Goal: Information Seeking & Learning: Learn about a topic

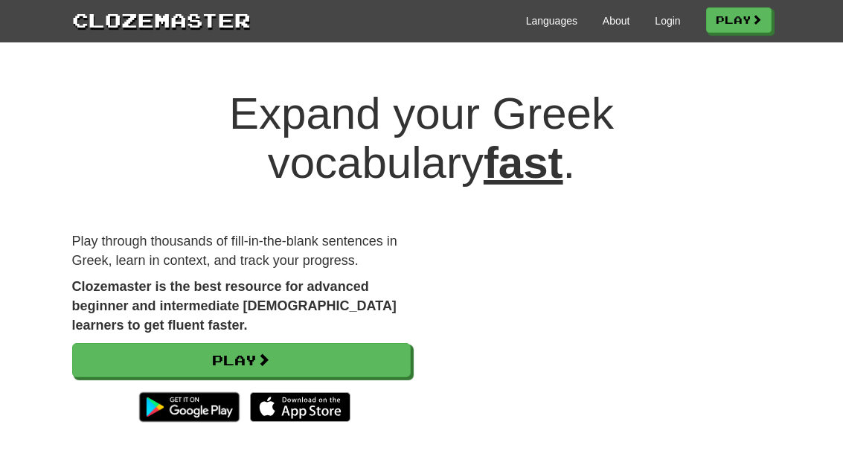
click at [285, 360] on link "Play" at bounding box center [241, 360] width 338 height 34
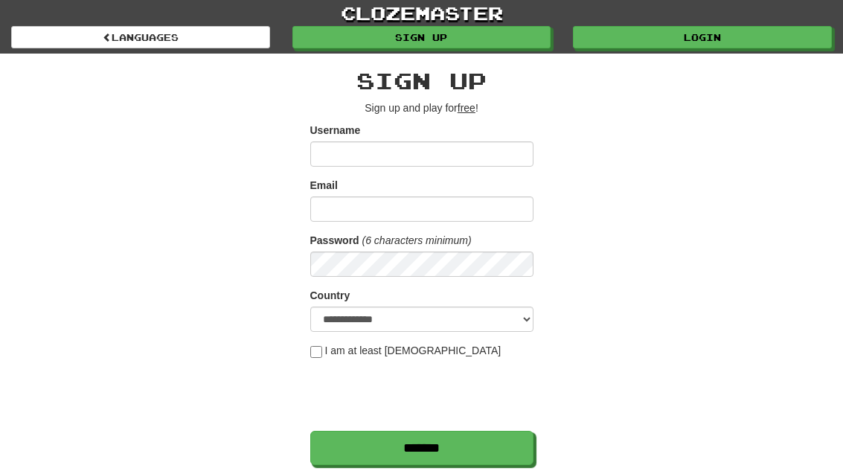
click at [461, 151] on input "Username" at bounding box center [421, 153] width 223 height 25
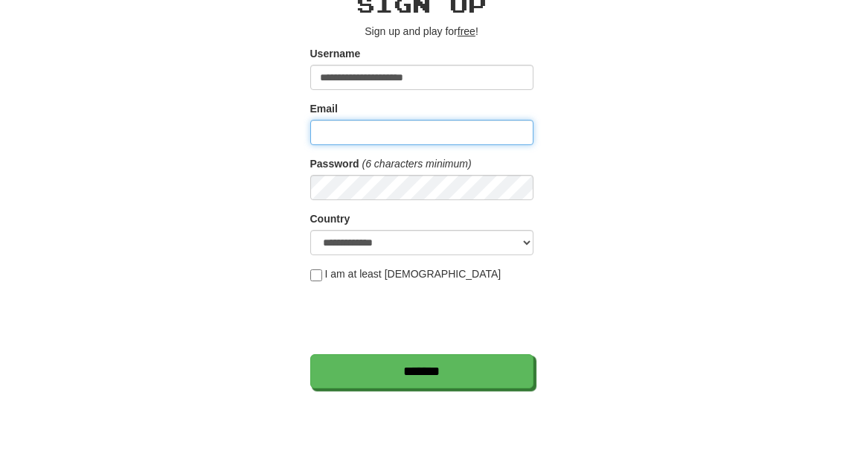
click at [439, 196] on input "Email" at bounding box center [421, 208] width 223 height 25
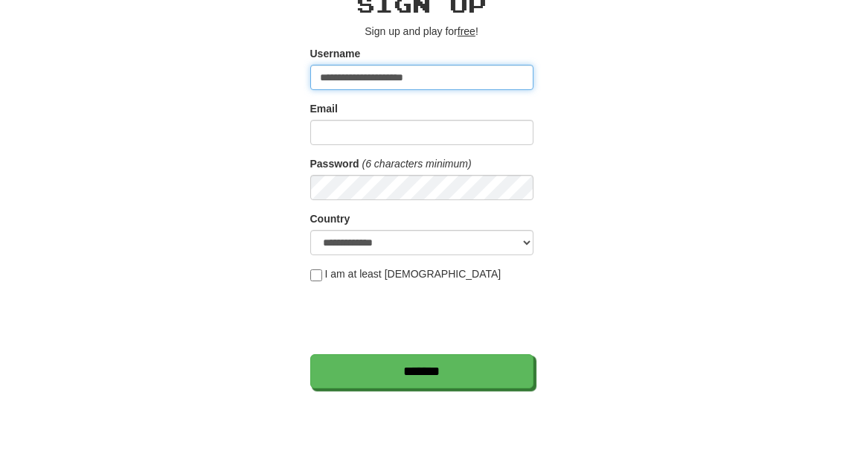
click at [471, 141] on input "**********" at bounding box center [421, 153] width 223 height 25
type input "*"
type input "*****"
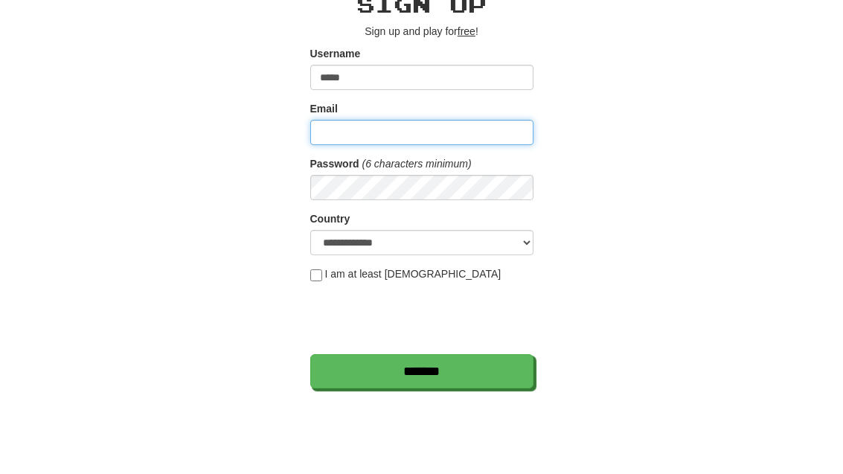
click at [417, 196] on input "Email" at bounding box center [421, 208] width 223 height 25
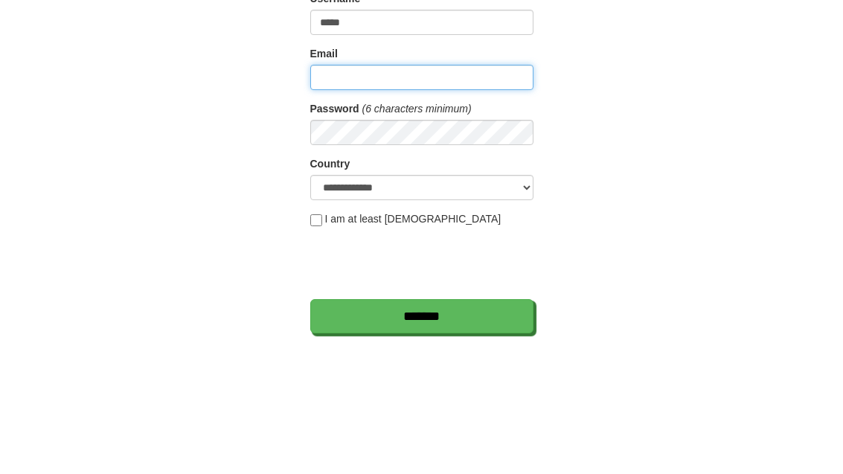
type input "**********"
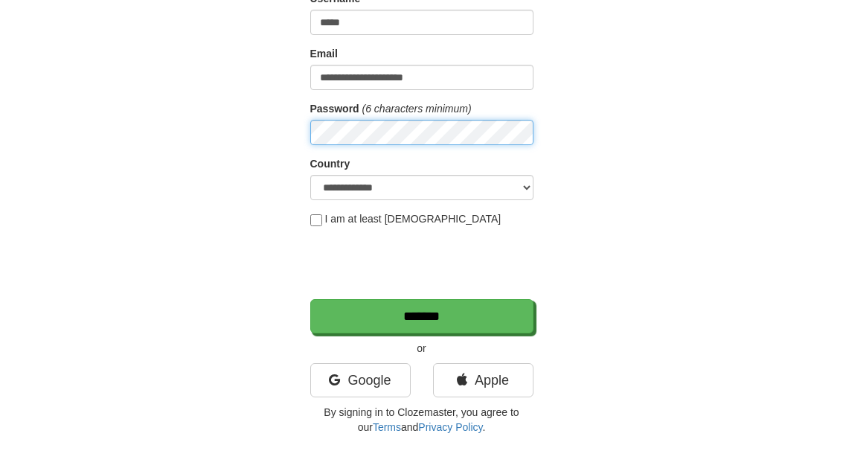
scroll to position [131, 0]
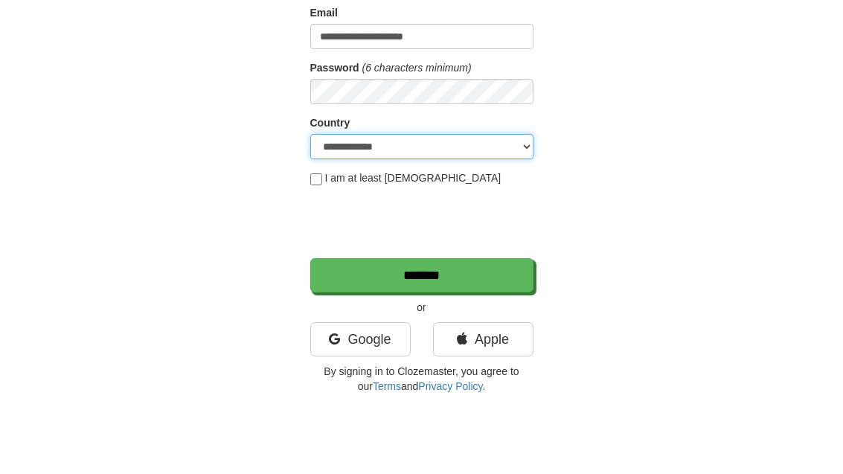
click at [522, 175] on select "**********" at bounding box center [421, 187] width 223 height 25
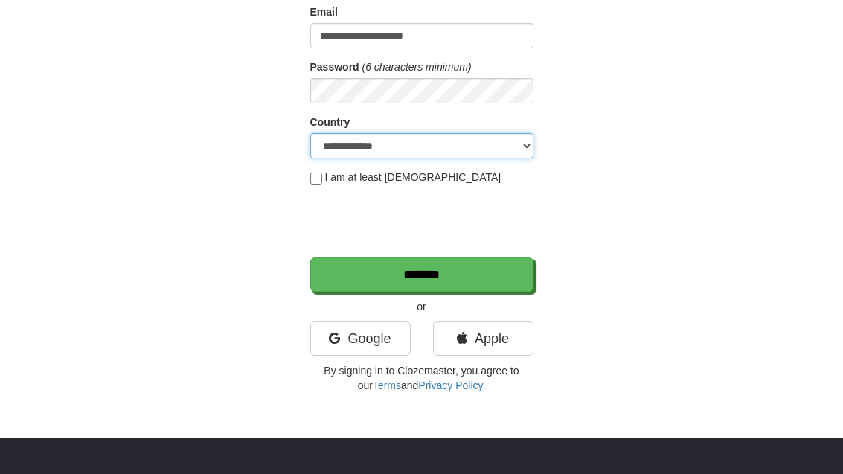
select select "**"
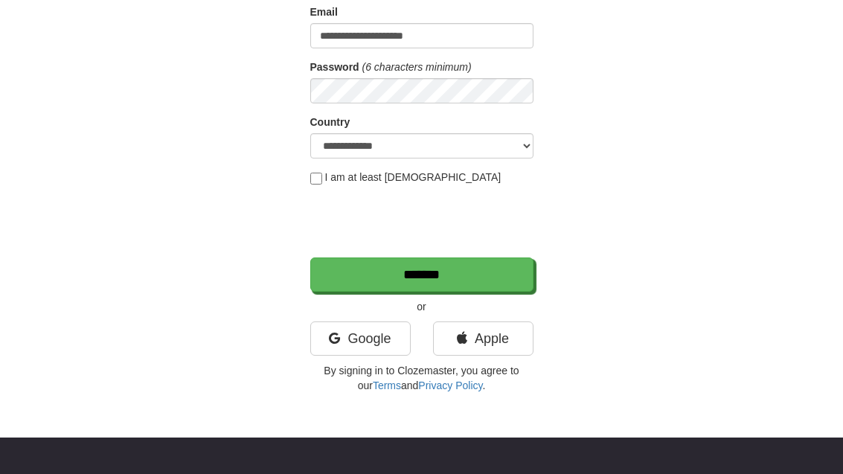
click at [327, 178] on label "I am at least 16 years old" at bounding box center [405, 177] width 191 height 15
click at [476, 281] on input "*******" at bounding box center [421, 274] width 223 height 34
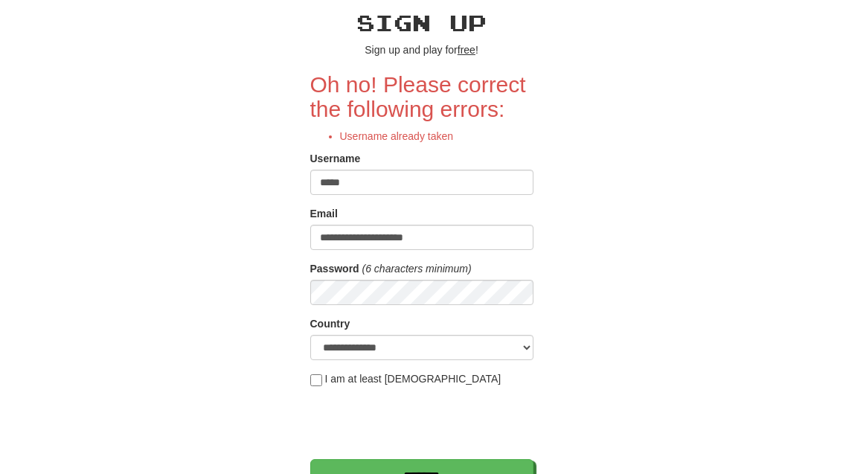
scroll to position [69, 0]
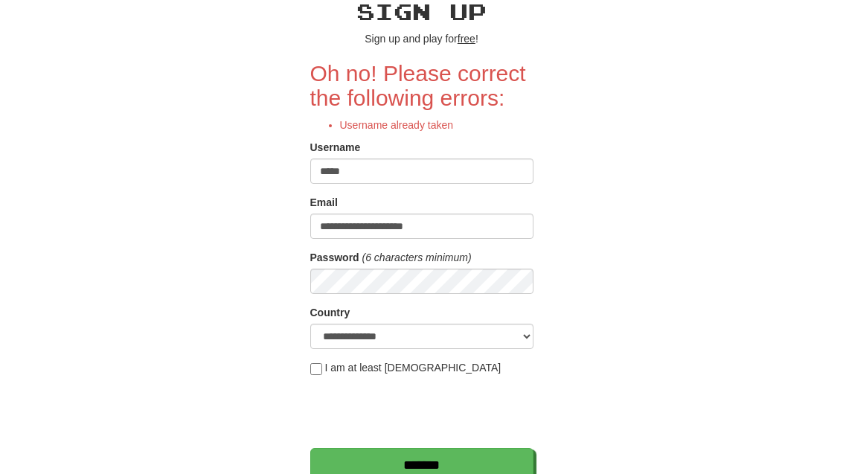
click at [451, 158] on input "*****" at bounding box center [421, 170] width 223 height 25
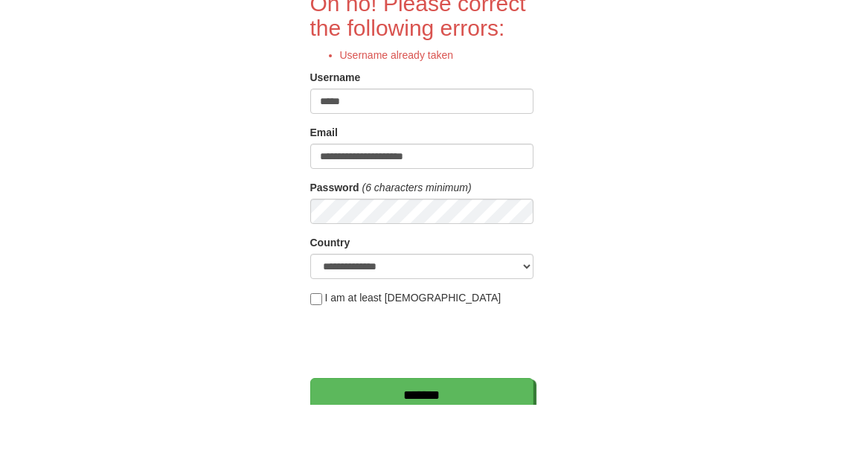
click at [436, 158] on input "*****" at bounding box center [421, 170] width 223 height 25
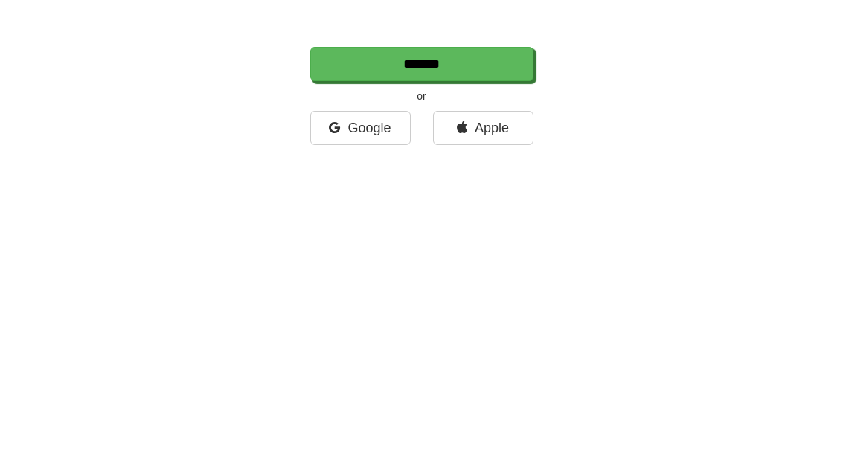
type input "******"
click at [468, 365] on input "*******" at bounding box center [421, 382] width 223 height 34
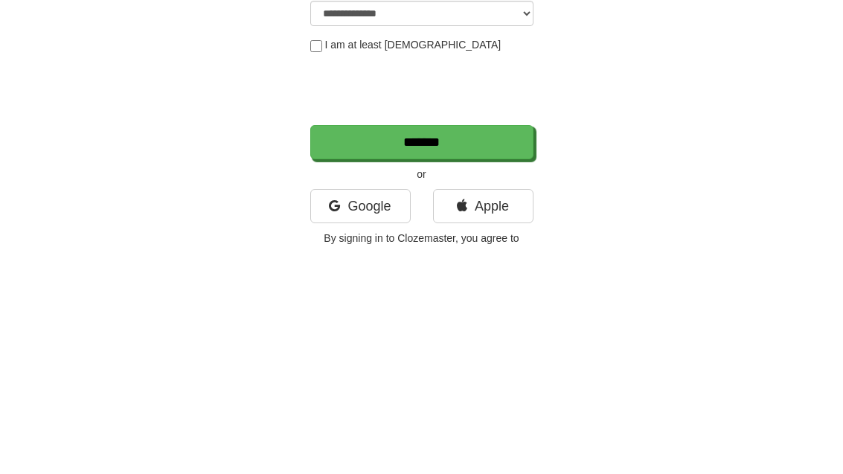
scroll to position [422, 0]
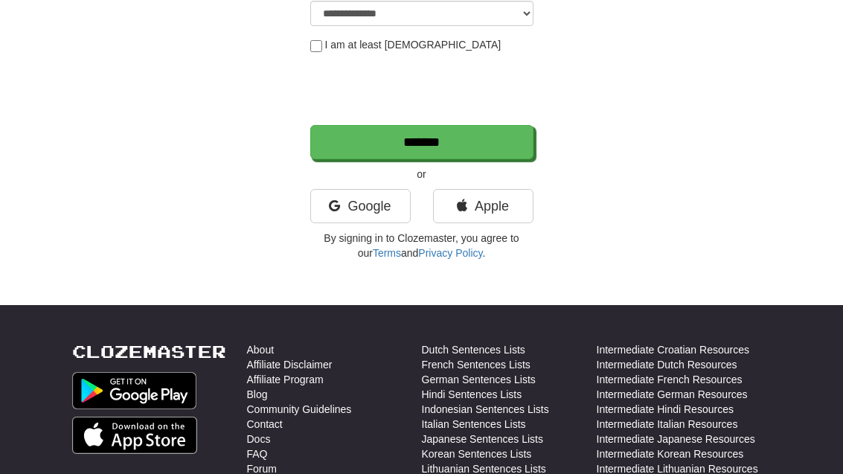
click at [460, 139] on input "*******" at bounding box center [421, 142] width 223 height 34
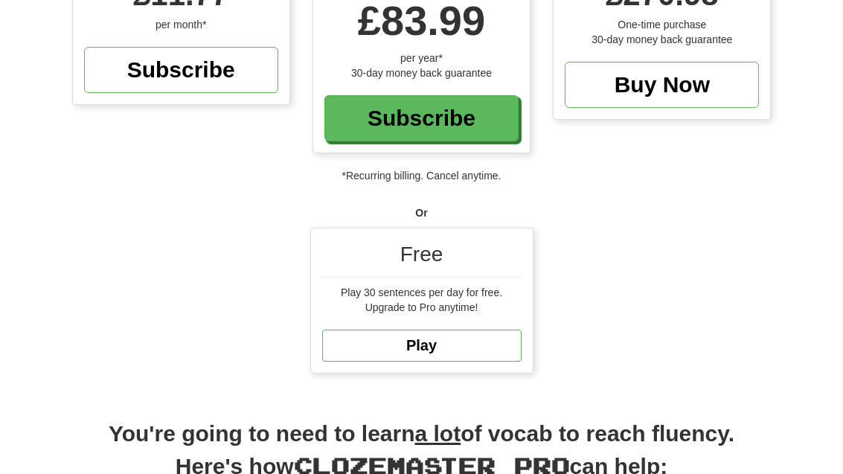
scroll to position [297, 0]
click at [463, 329] on link "Play" at bounding box center [421, 345] width 199 height 32
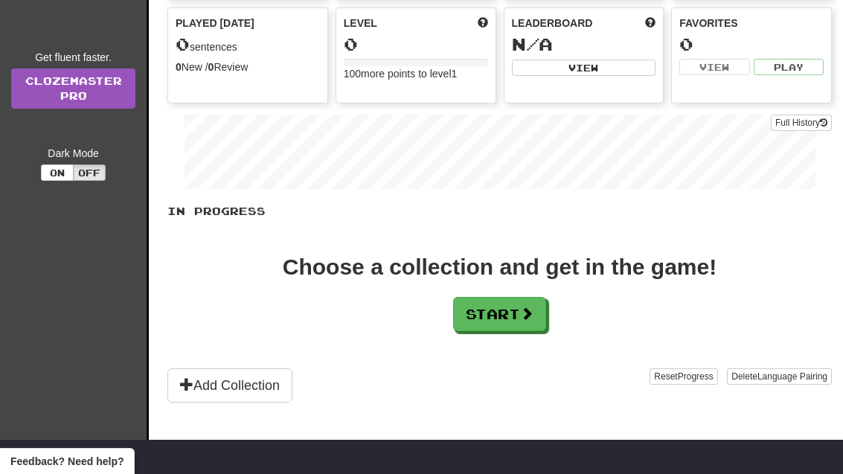
scroll to position [211, 0]
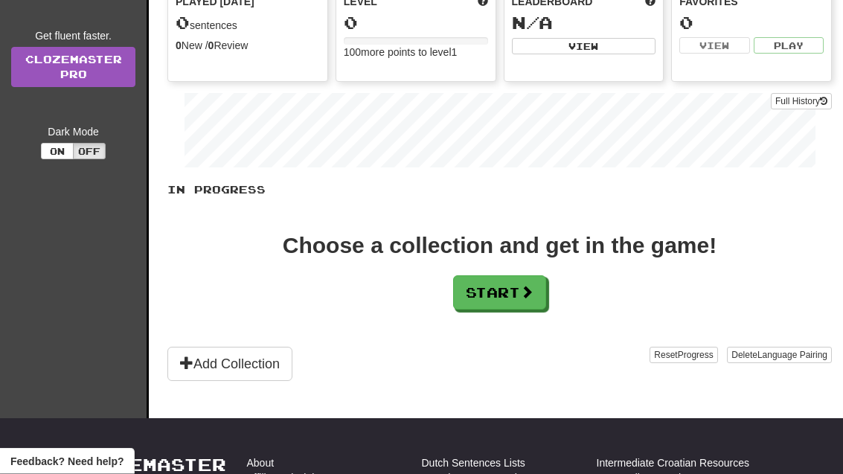
click at [496, 299] on button "Start" at bounding box center [499, 293] width 93 height 34
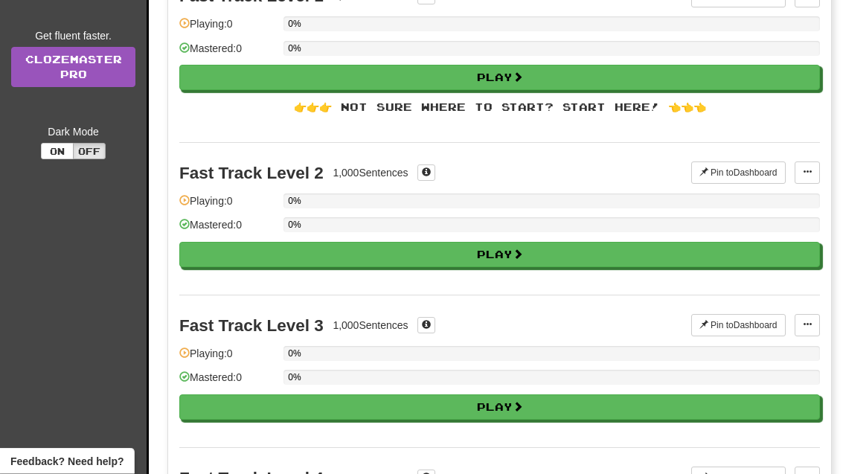
scroll to position [0, 0]
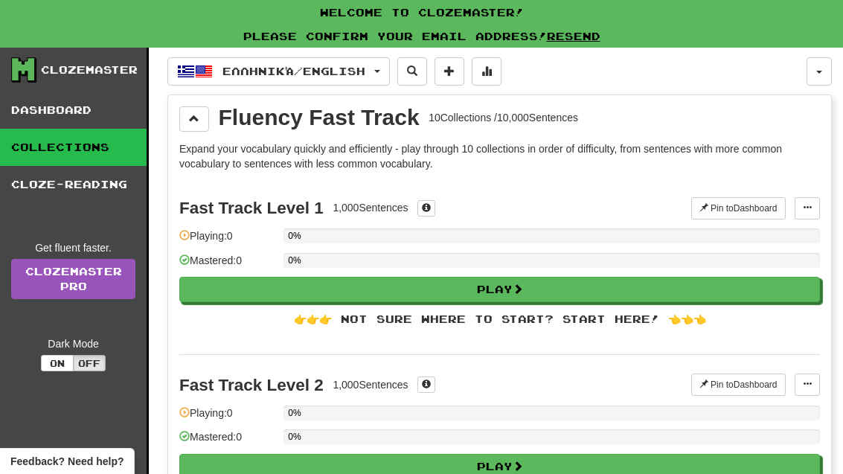
click at [538, 286] on button "Play" at bounding box center [499, 289] width 640 height 25
select select "**"
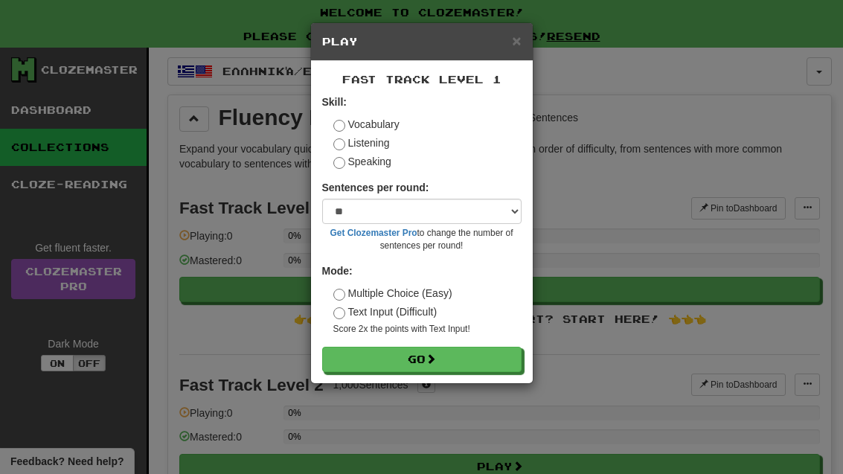
click at [461, 356] on button "Go" at bounding box center [421, 359] width 199 height 25
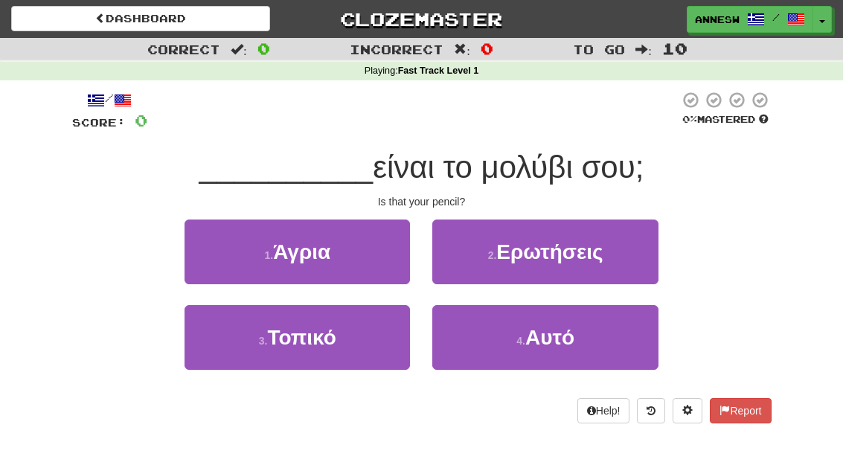
click at [553, 330] on span "Αυτό" at bounding box center [549, 337] width 49 height 23
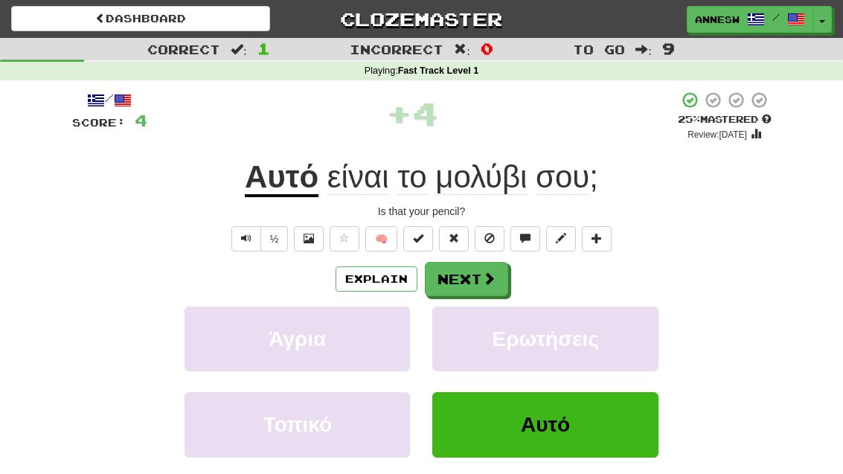
click at [465, 277] on button "Next" at bounding box center [466, 279] width 83 height 34
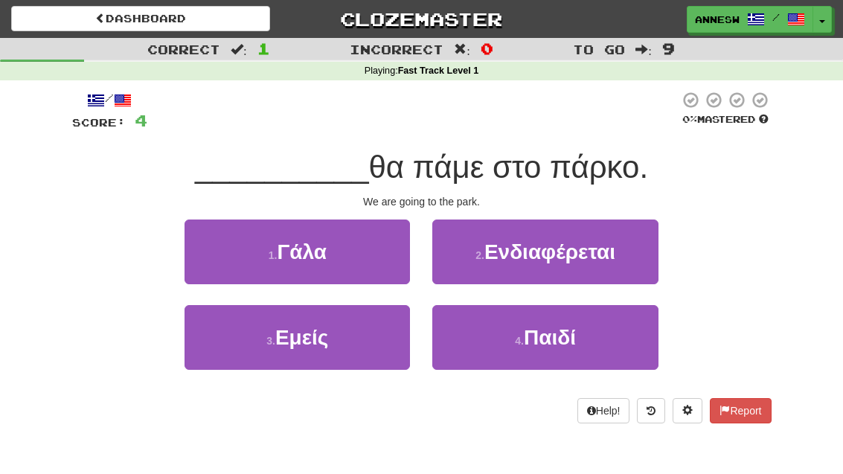
click at [339, 332] on button "3 . Εμείς" at bounding box center [296, 337] width 225 height 65
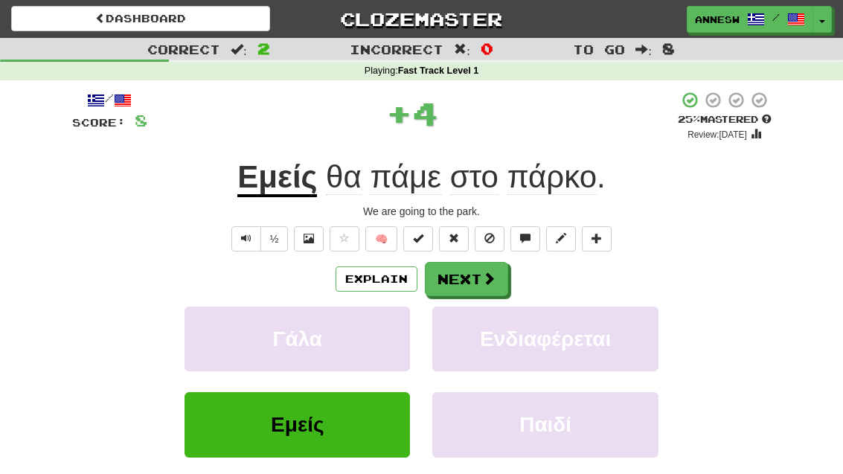
click at [471, 277] on button "Next" at bounding box center [466, 279] width 83 height 34
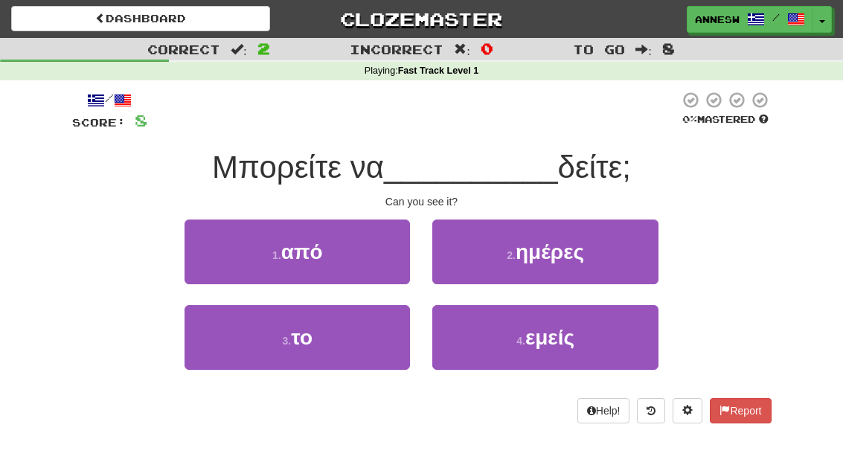
click at [306, 335] on span "το" at bounding box center [302, 337] width 22 height 23
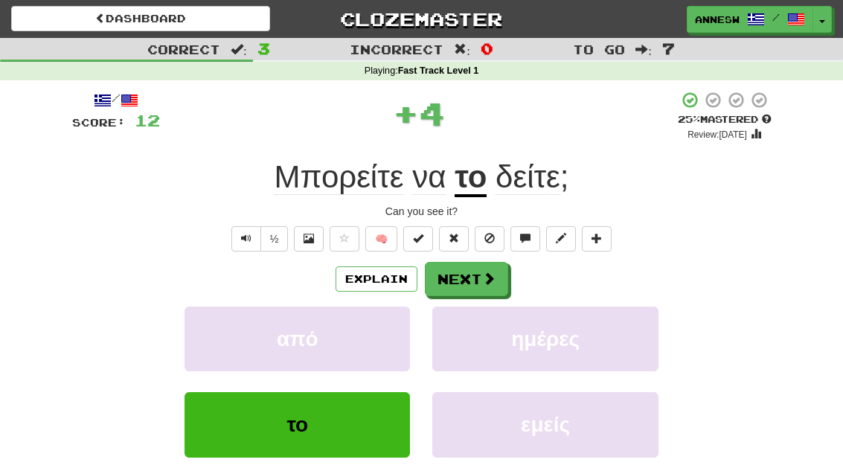
click at [468, 280] on button "Next" at bounding box center [466, 279] width 83 height 34
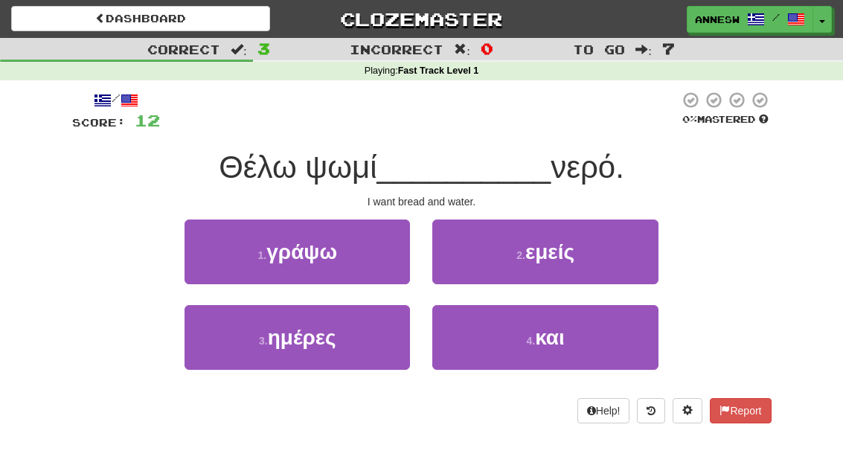
click at [551, 335] on span "και" at bounding box center [550, 337] width 30 height 23
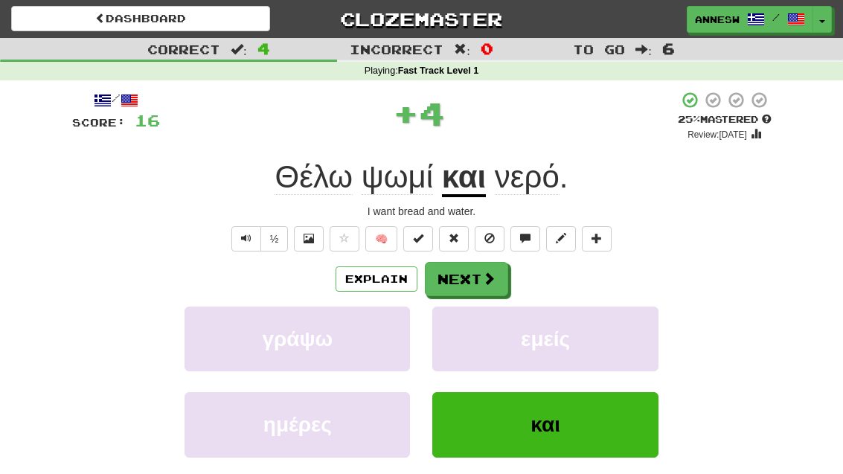
click at [469, 272] on button "Next" at bounding box center [466, 279] width 83 height 34
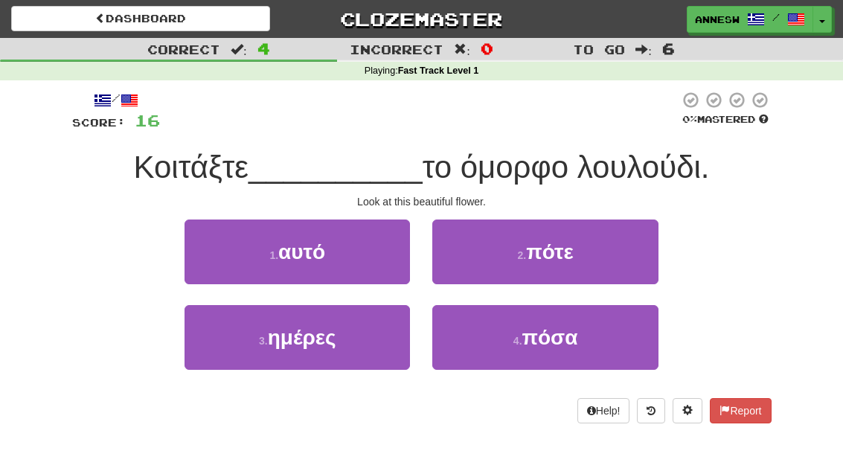
click at [334, 251] on button "1 . αυτό" at bounding box center [296, 251] width 225 height 65
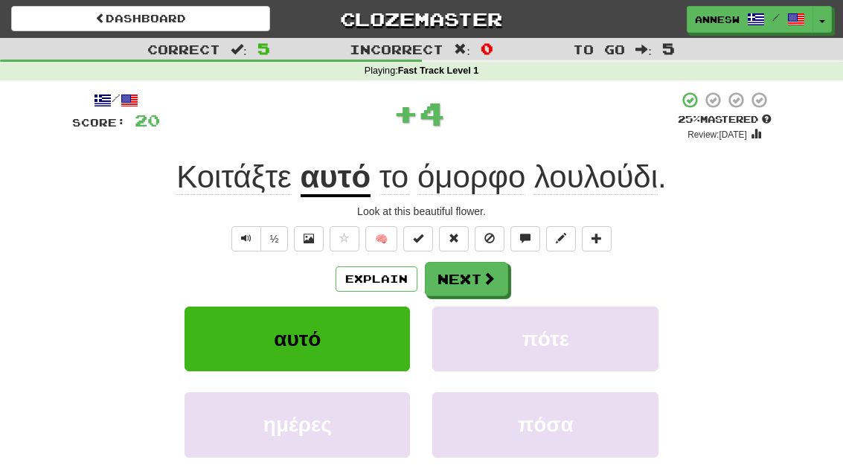
click at [477, 276] on button "Next" at bounding box center [466, 279] width 83 height 34
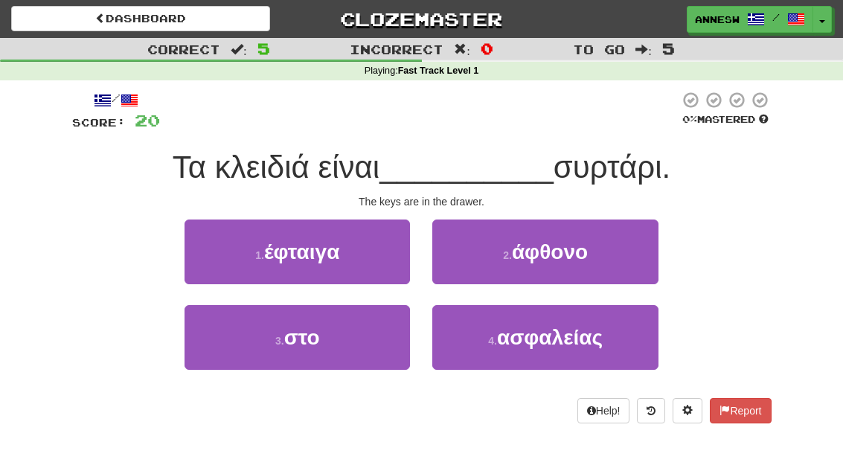
click at [326, 338] on button "3 . στο" at bounding box center [296, 337] width 225 height 65
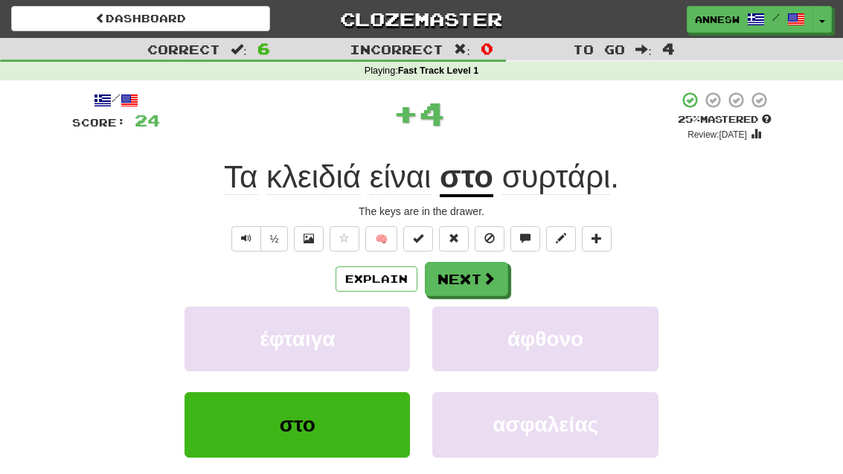
click at [475, 277] on button "Next" at bounding box center [466, 279] width 83 height 34
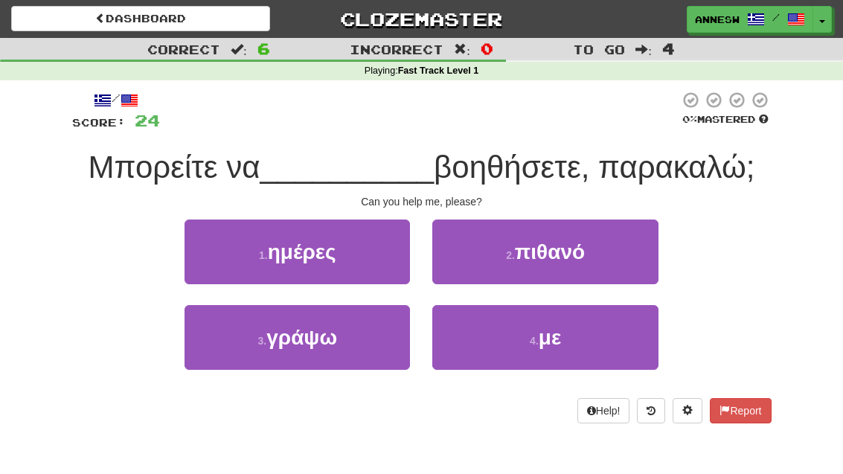
click at [571, 347] on button "4 . με" at bounding box center [544, 337] width 225 height 65
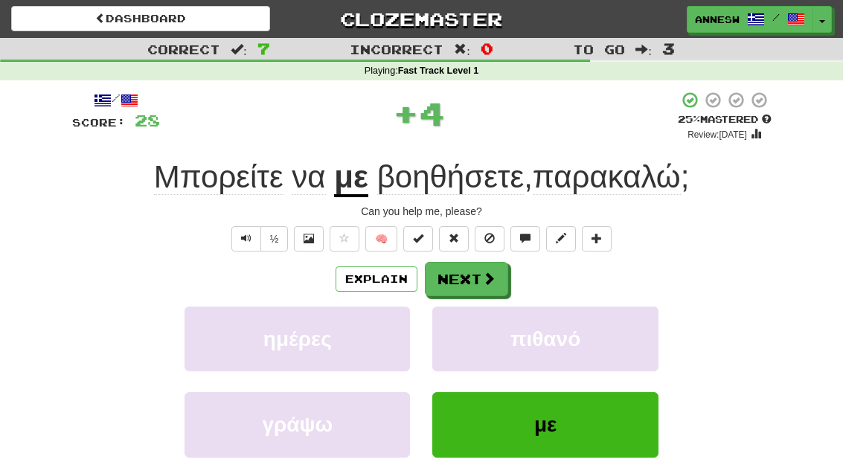
click at [457, 279] on button "Next" at bounding box center [466, 279] width 83 height 34
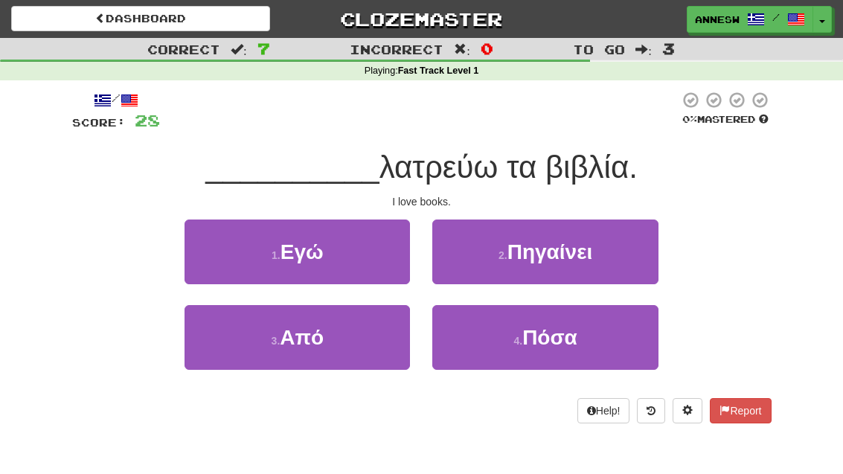
click at [347, 248] on button "1 . Εγώ" at bounding box center [296, 251] width 225 height 65
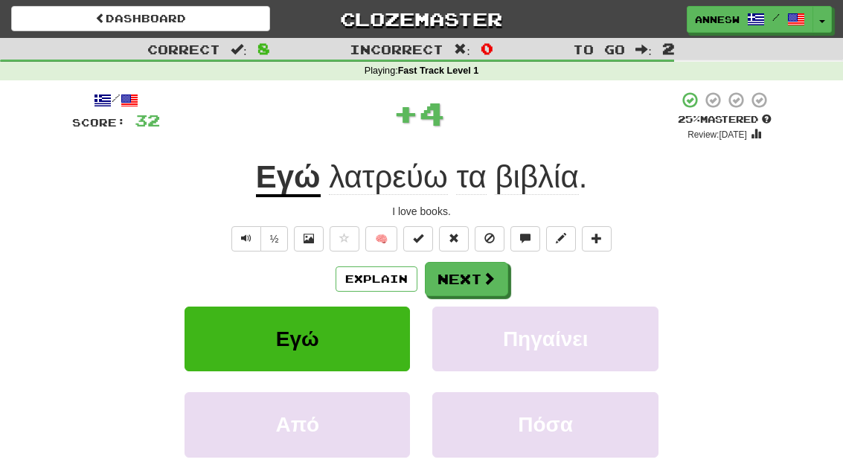
click at [482, 277] on span at bounding box center [488, 277] width 13 height 13
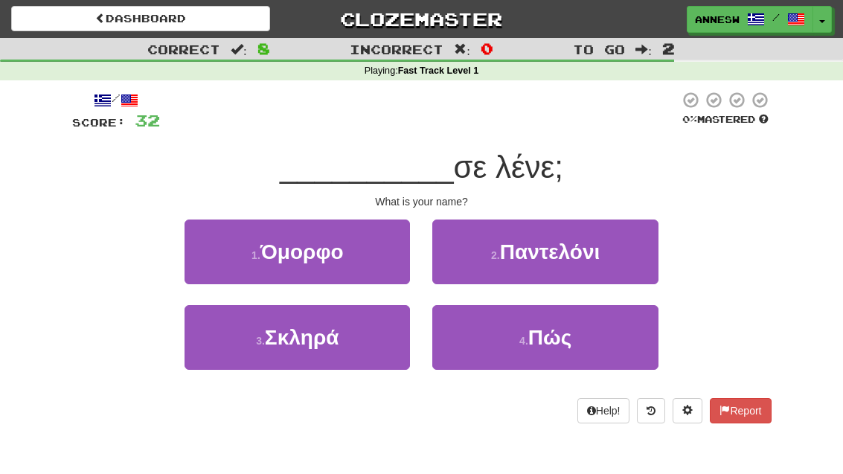
click at [557, 336] on span "Πώς" at bounding box center [549, 337] width 43 height 23
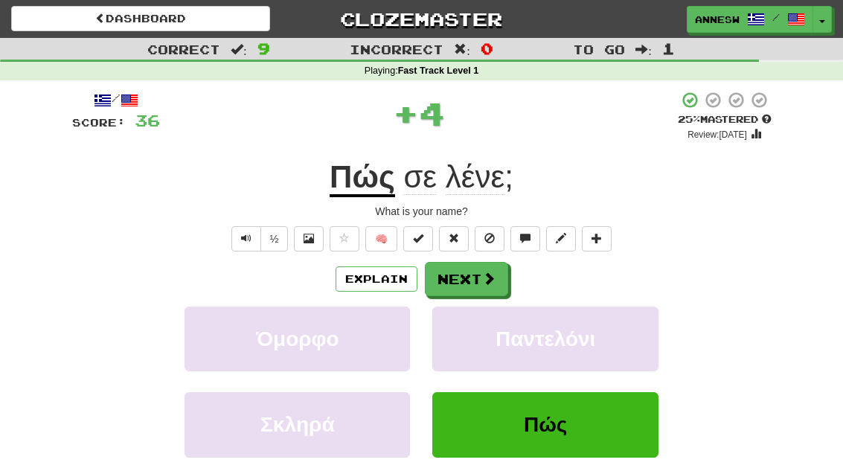
click at [474, 277] on button "Next" at bounding box center [466, 279] width 83 height 34
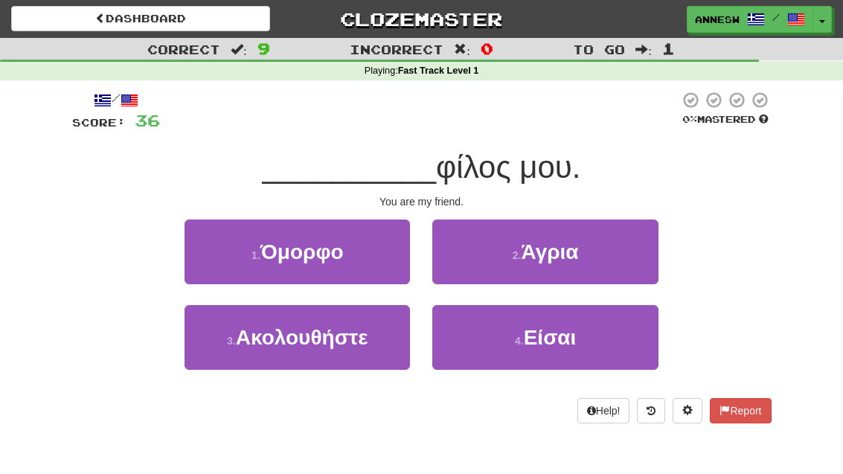
click at [538, 346] on span "Είσαι" at bounding box center [550, 337] width 53 height 23
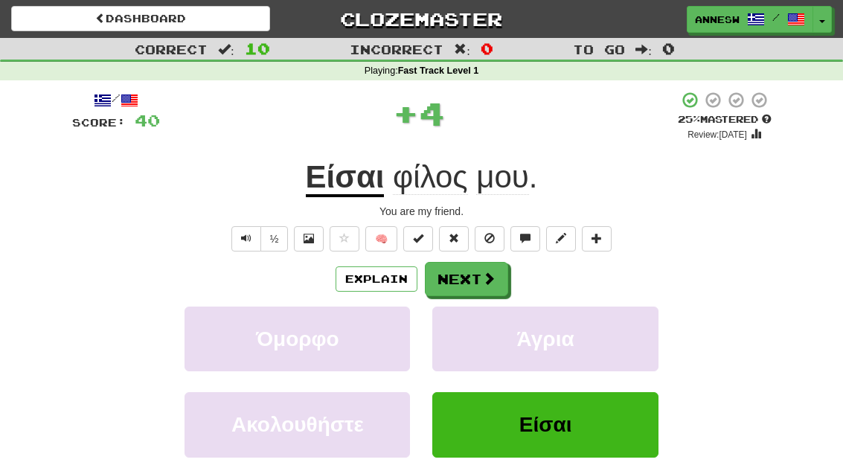
click at [479, 282] on button "Next" at bounding box center [466, 279] width 83 height 34
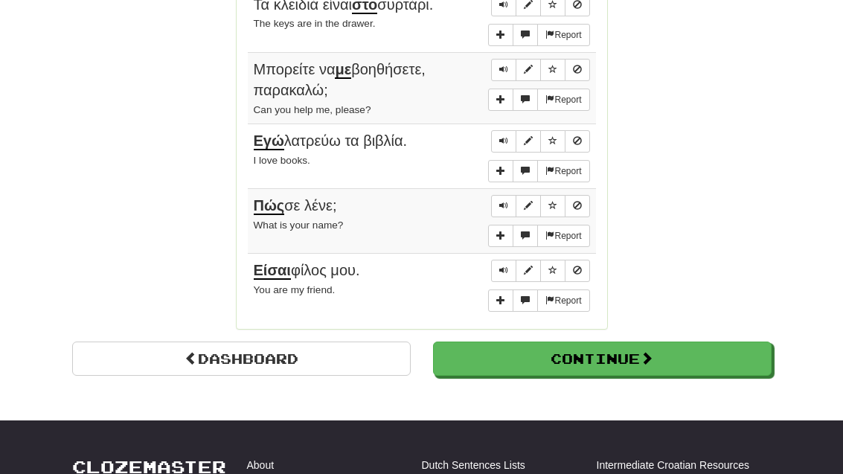
click at [633, 349] on button "Continue" at bounding box center [602, 359] width 338 height 34
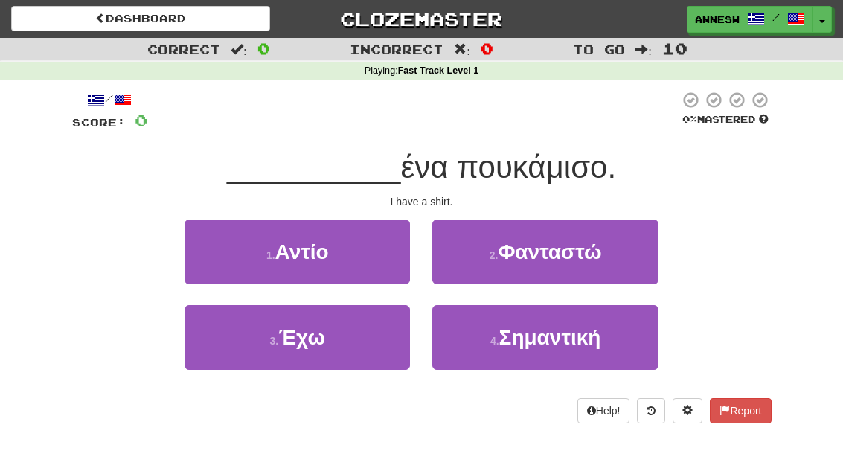
click at [336, 337] on button "3 . Έχω" at bounding box center [296, 337] width 225 height 65
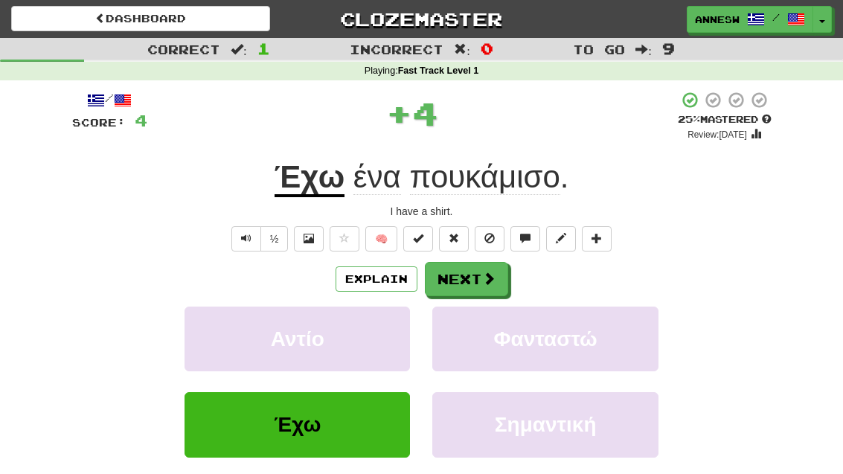
click at [483, 275] on span at bounding box center [488, 277] width 13 height 13
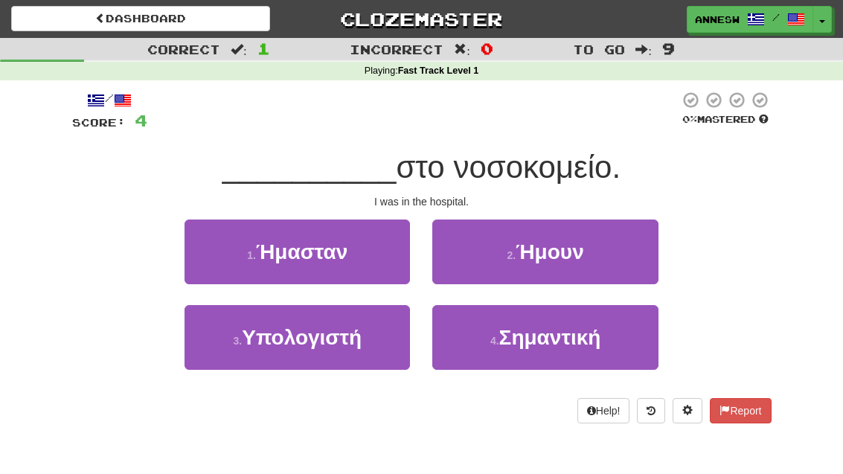
click at [329, 259] on span "Ήμασταν" at bounding box center [301, 251] width 91 height 23
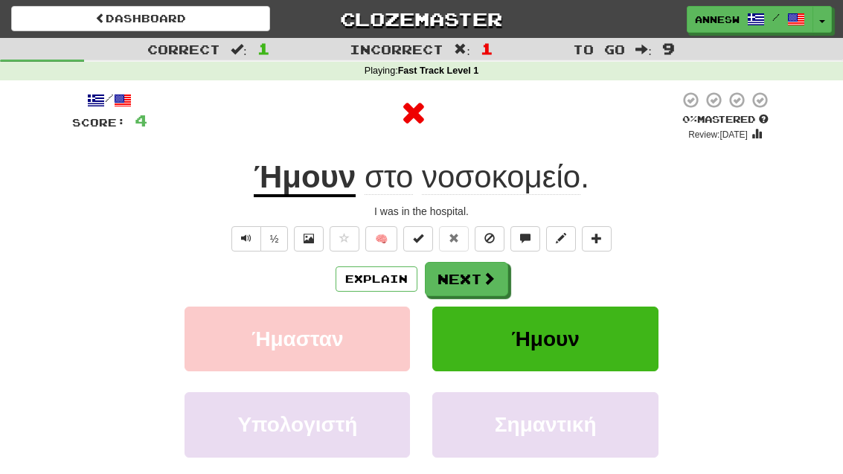
click at [469, 271] on button "Next" at bounding box center [466, 279] width 83 height 34
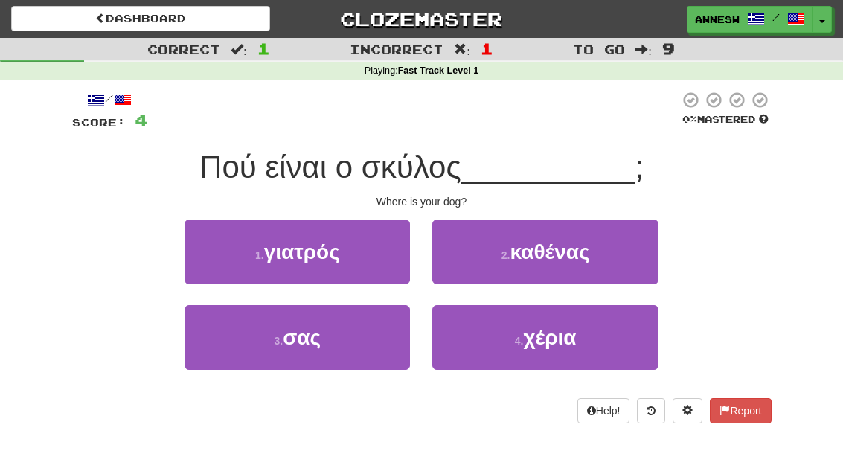
click at [335, 335] on button "3 . σας" at bounding box center [296, 337] width 225 height 65
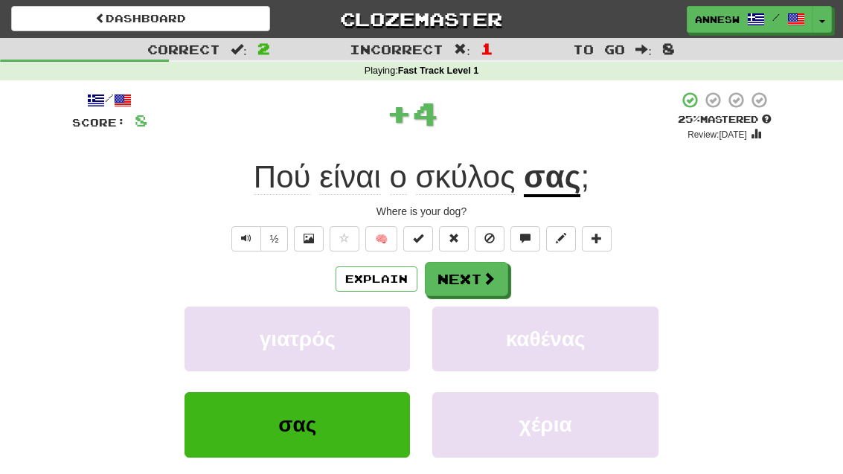
click at [480, 275] on button "Next" at bounding box center [466, 279] width 83 height 34
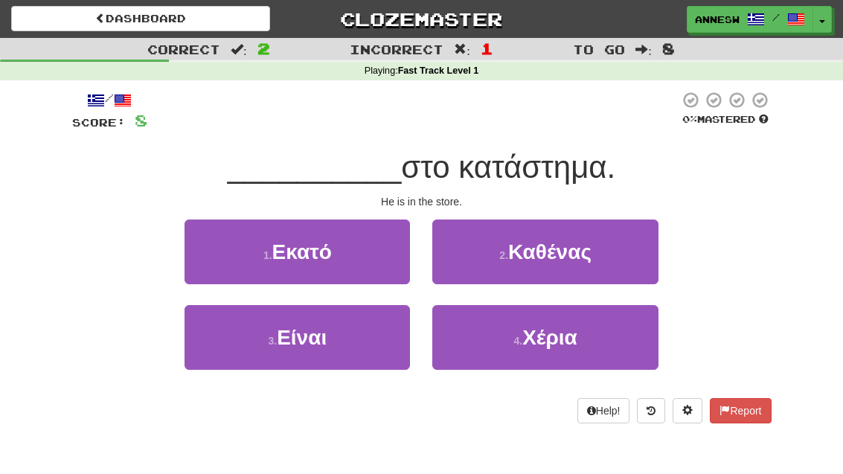
click at [347, 329] on button "3 . Είναι" at bounding box center [296, 337] width 225 height 65
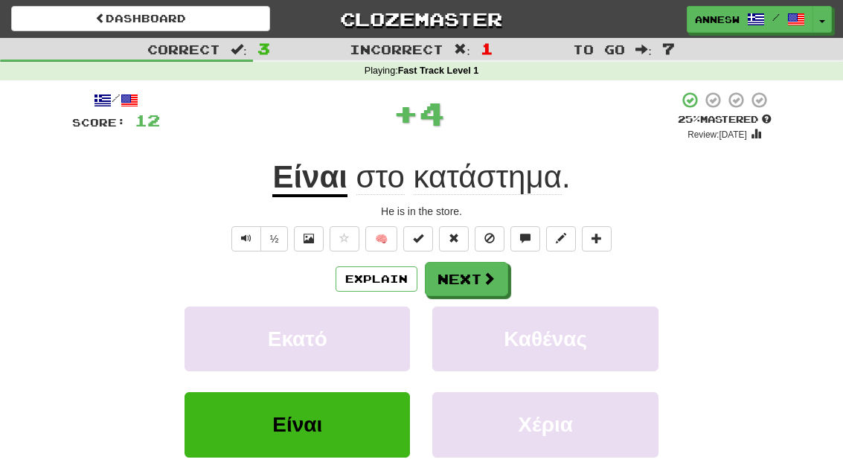
click at [475, 270] on button "Next" at bounding box center [466, 279] width 83 height 34
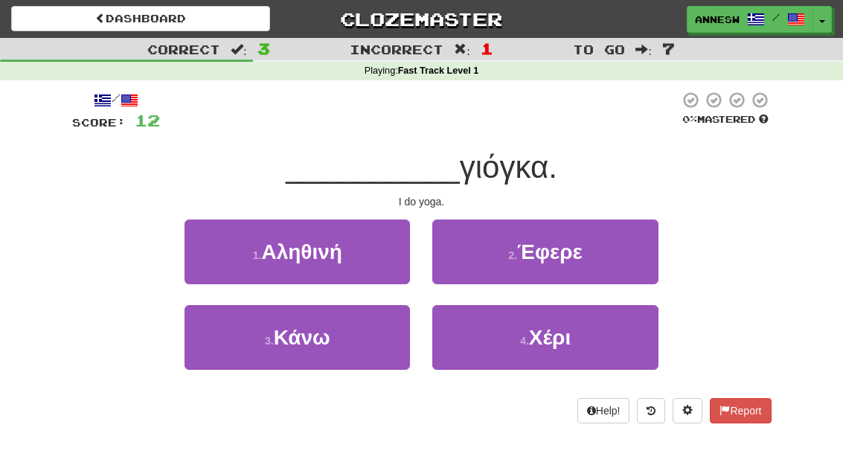
click at [338, 337] on button "3 . Κάνω" at bounding box center [296, 337] width 225 height 65
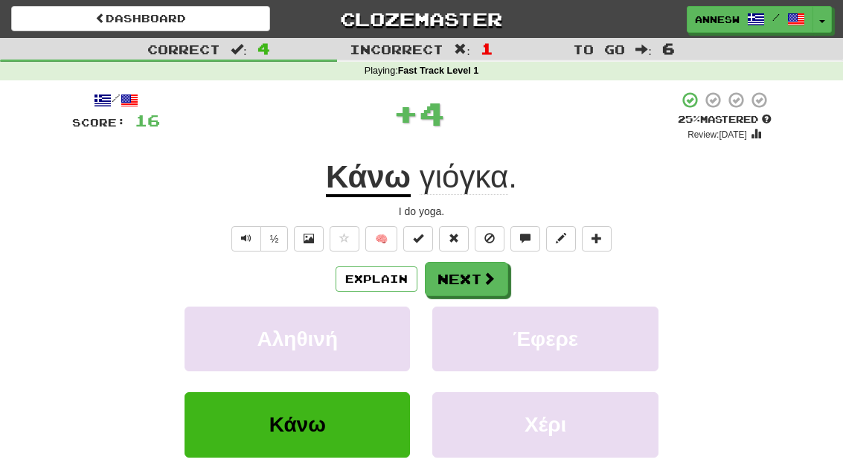
click at [474, 280] on button "Next" at bounding box center [466, 279] width 83 height 34
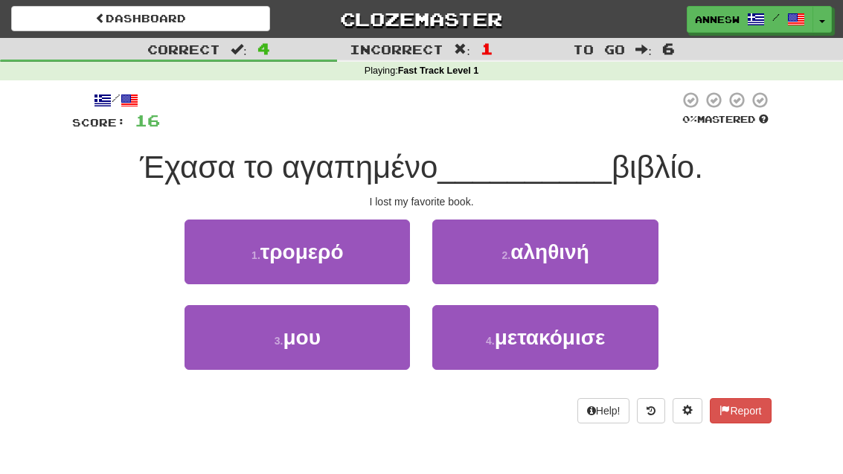
click at [328, 340] on button "3 . μου" at bounding box center [296, 337] width 225 height 65
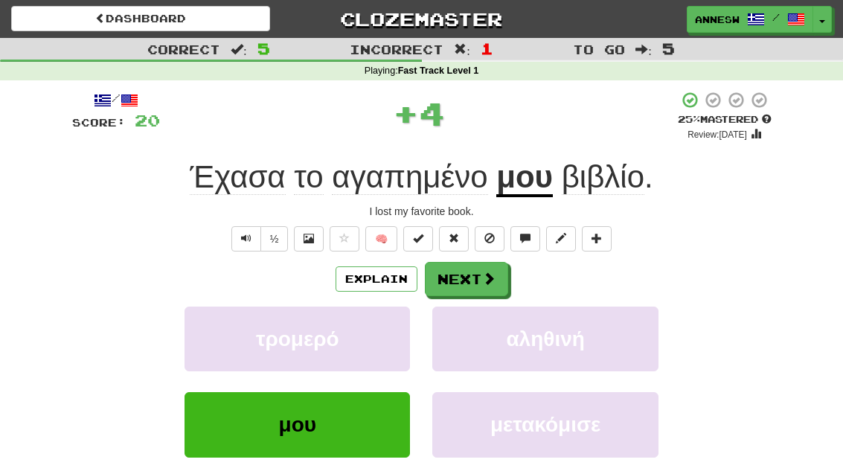
click at [482, 283] on span at bounding box center [488, 277] width 13 height 13
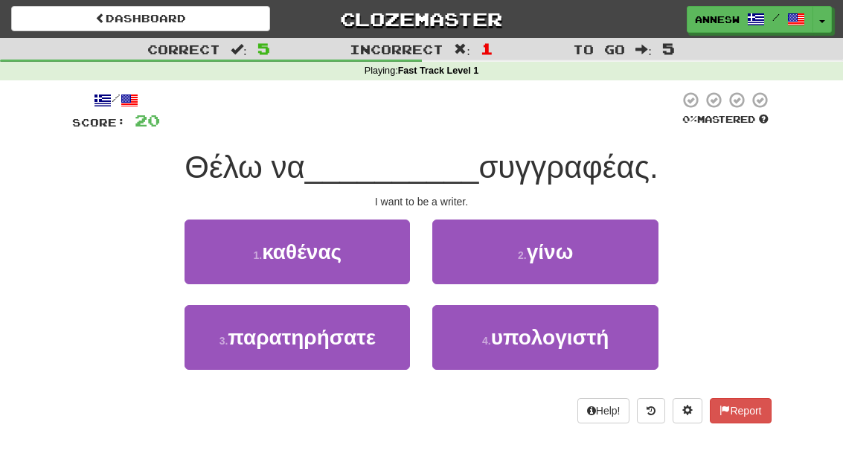
click at [565, 251] on span "γίνω" at bounding box center [549, 251] width 47 height 23
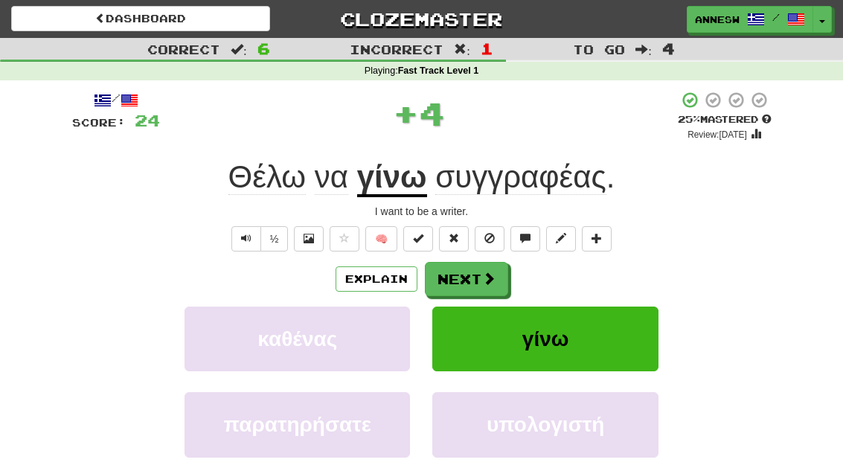
click at [482, 280] on span at bounding box center [488, 277] width 13 height 13
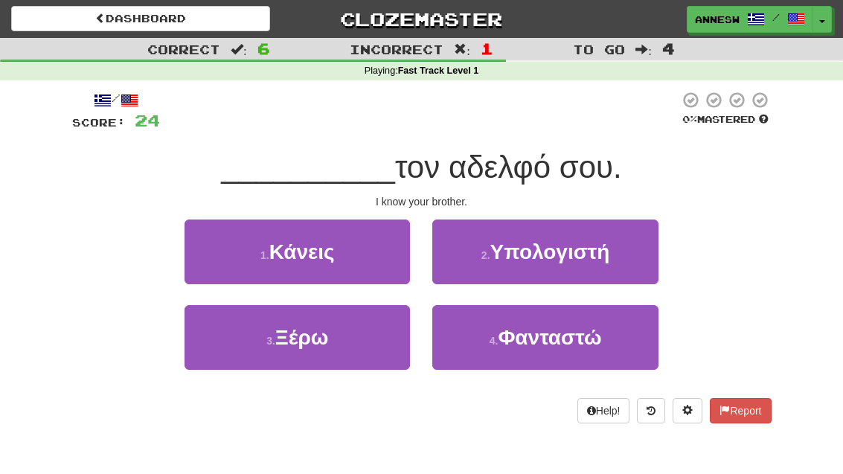
click at [336, 335] on button "3 . Ξέρω" at bounding box center [296, 337] width 225 height 65
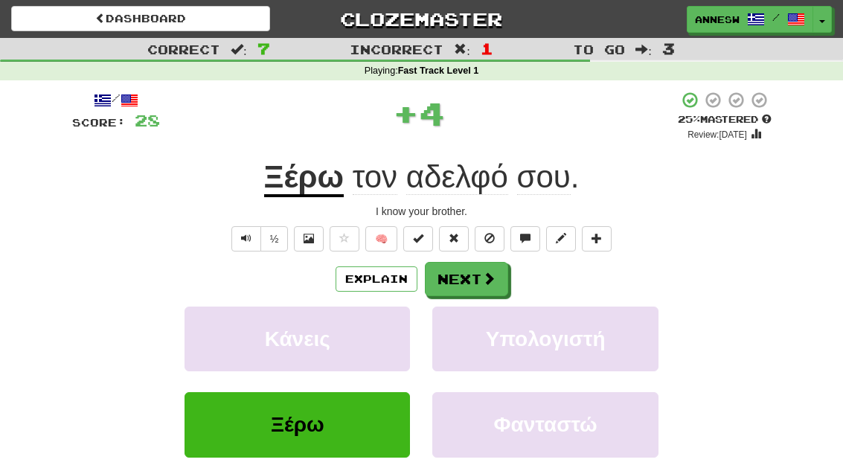
click at [482, 280] on span at bounding box center [488, 277] width 13 height 13
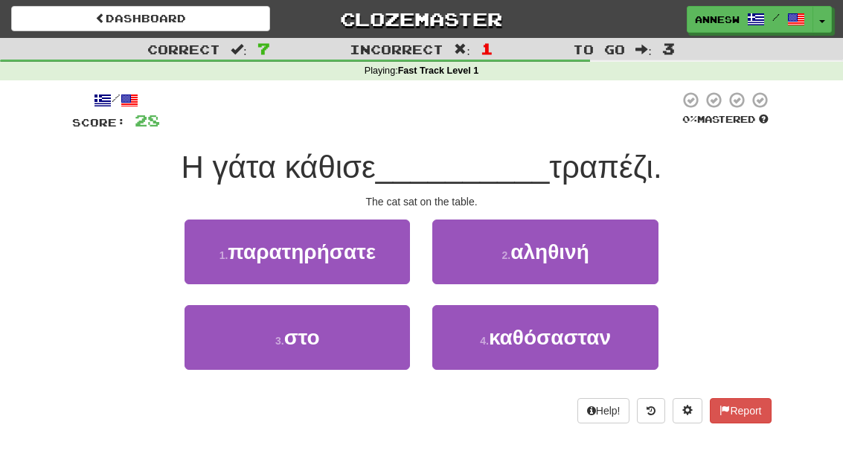
click at [324, 344] on button "3 . στο" at bounding box center [296, 337] width 225 height 65
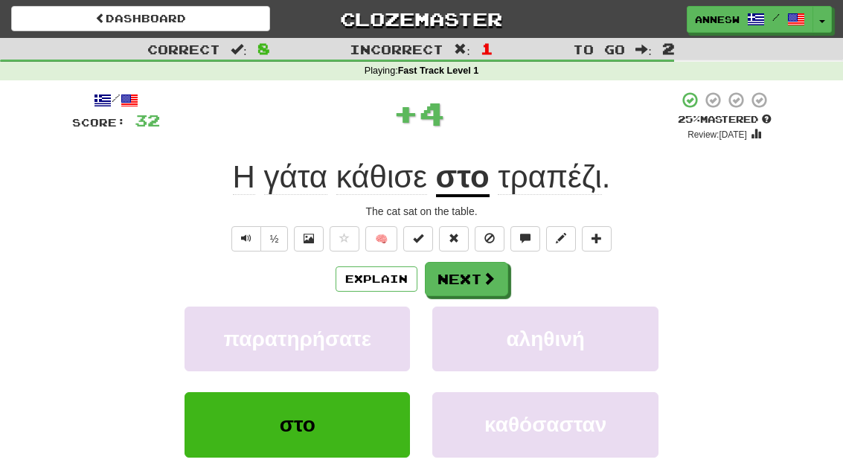
click at [469, 272] on button "Next" at bounding box center [466, 279] width 83 height 34
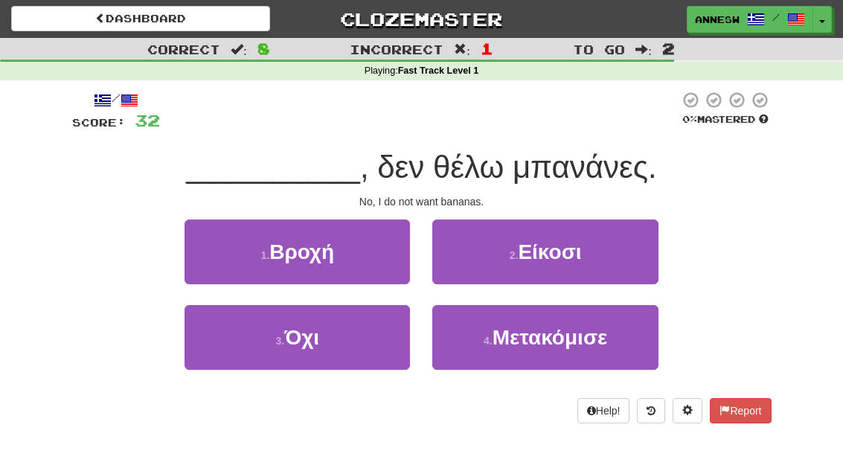
click at [339, 352] on button "3 . Όχι" at bounding box center [296, 337] width 225 height 65
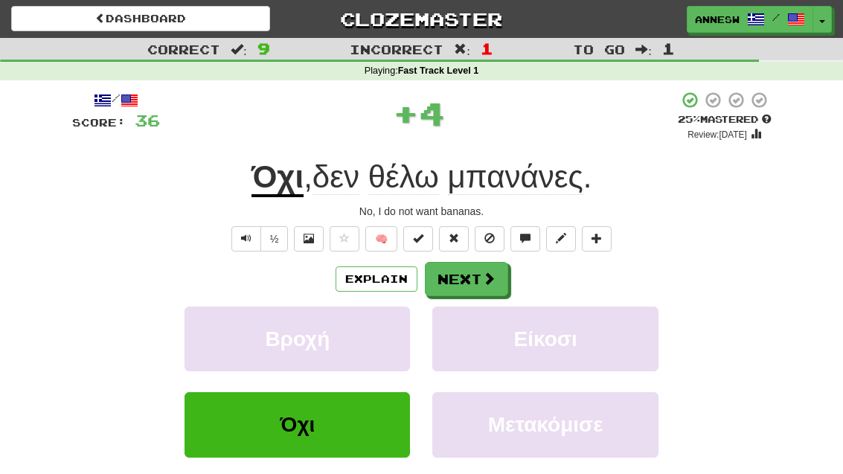
click at [475, 282] on button "Next" at bounding box center [466, 279] width 83 height 34
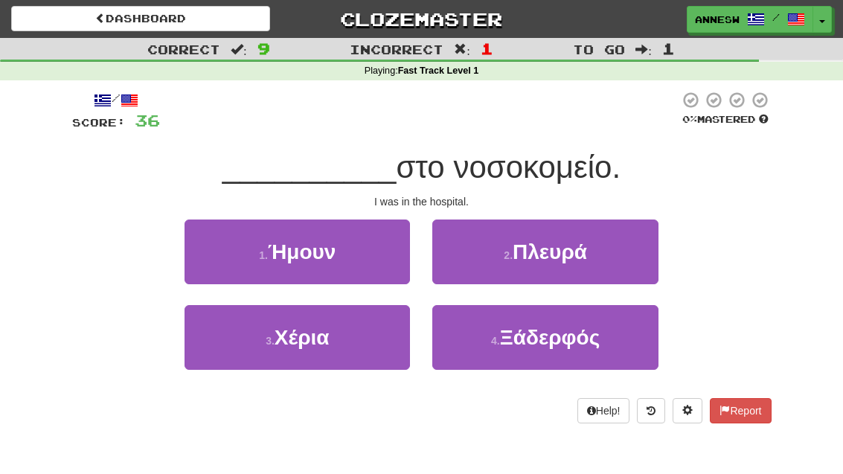
click at [326, 253] on span "Ήμουν" at bounding box center [302, 251] width 68 height 23
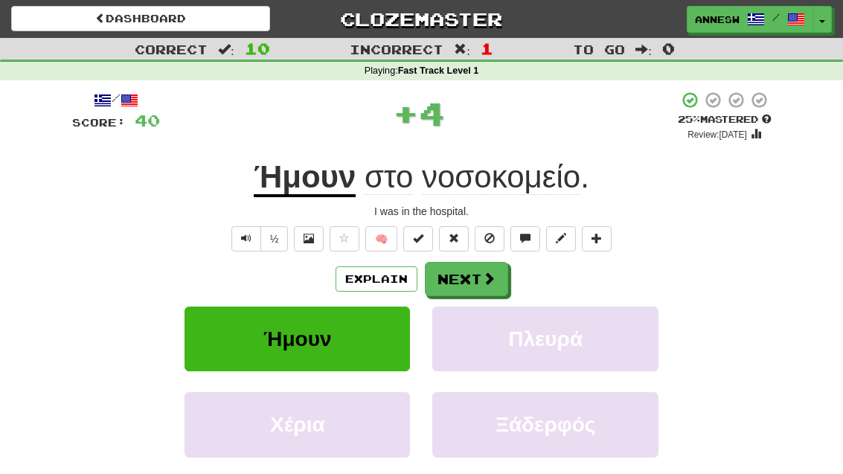
click at [471, 285] on button "Next" at bounding box center [466, 279] width 83 height 34
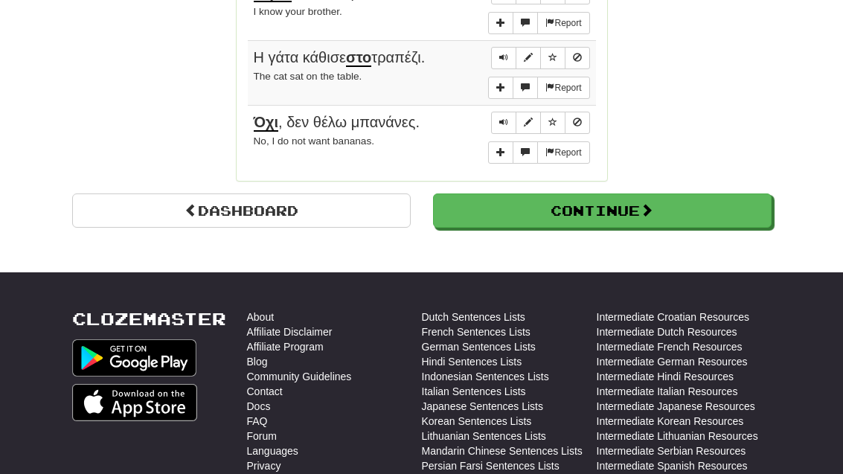
scroll to position [1382, 0]
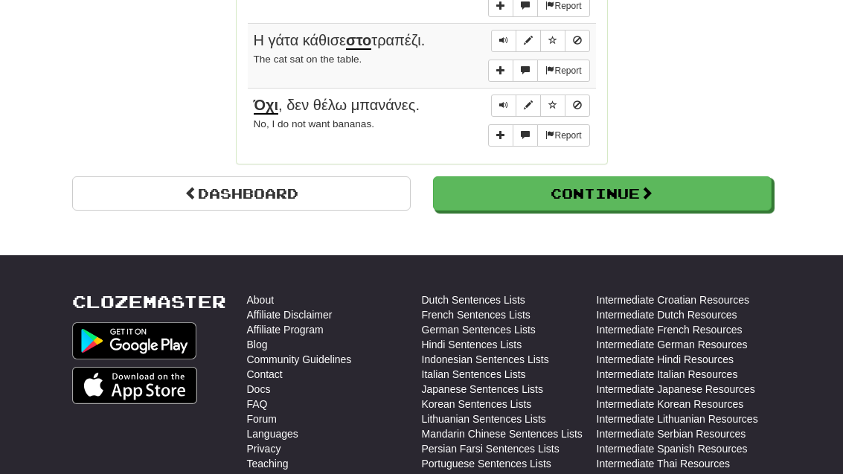
click at [630, 177] on button "Continue" at bounding box center [602, 193] width 338 height 34
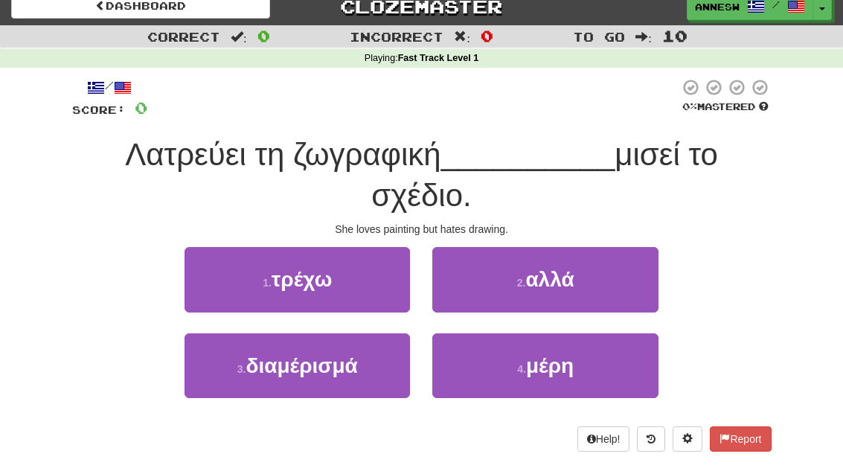
scroll to position [16, 0]
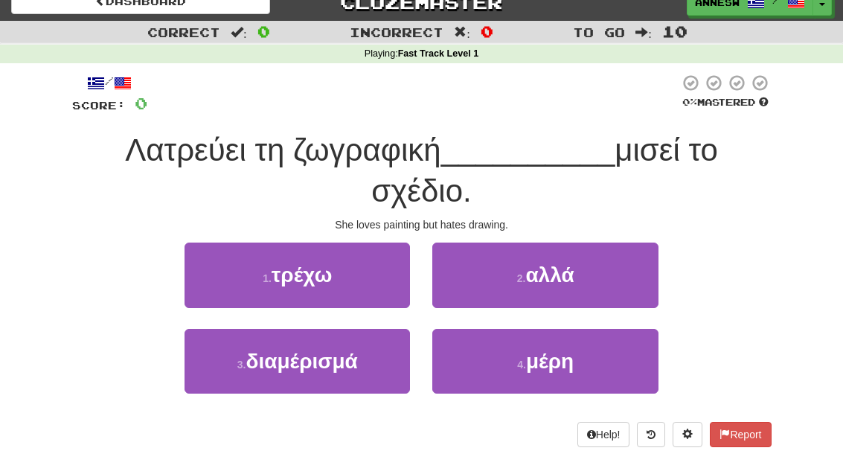
click at [577, 282] on button "2 . αλλά" at bounding box center [544, 275] width 225 height 65
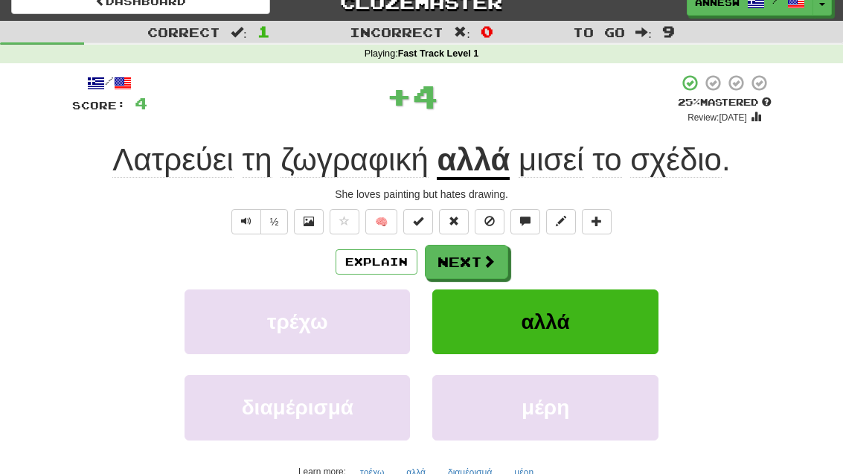
click at [555, 330] on span "αλλά" at bounding box center [545, 321] width 48 height 23
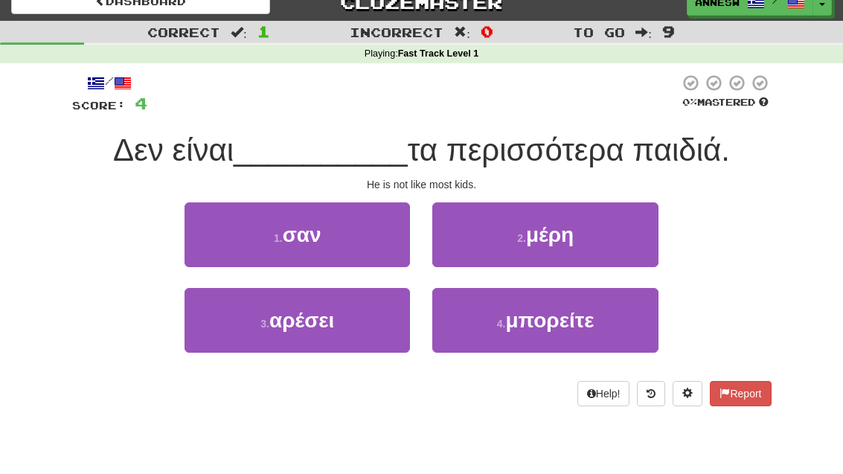
click at [337, 239] on button "1 . σαν" at bounding box center [296, 234] width 225 height 65
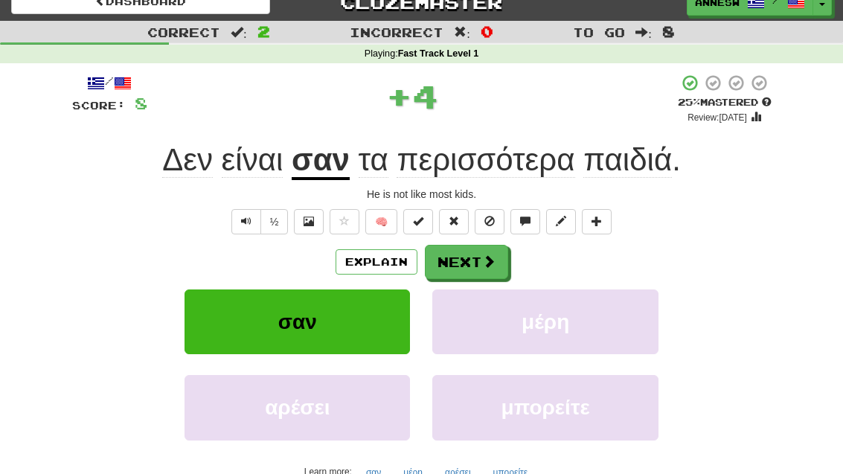
click at [477, 253] on button "Next" at bounding box center [466, 262] width 83 height 34
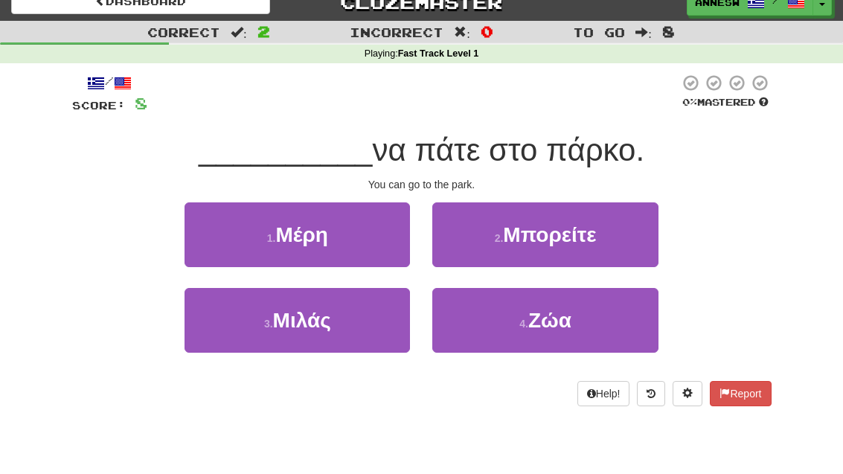
click at [547, 251] on button "2 . Μπορείτε" at bounding box center [544, 234] width 225 height 65
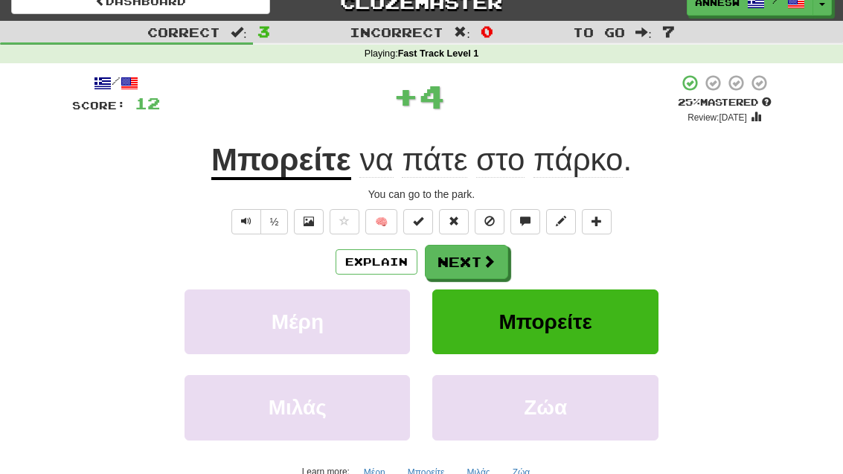
click at [471, 260] on button "Next" at bounding box center [466, 262] width 83 height 34
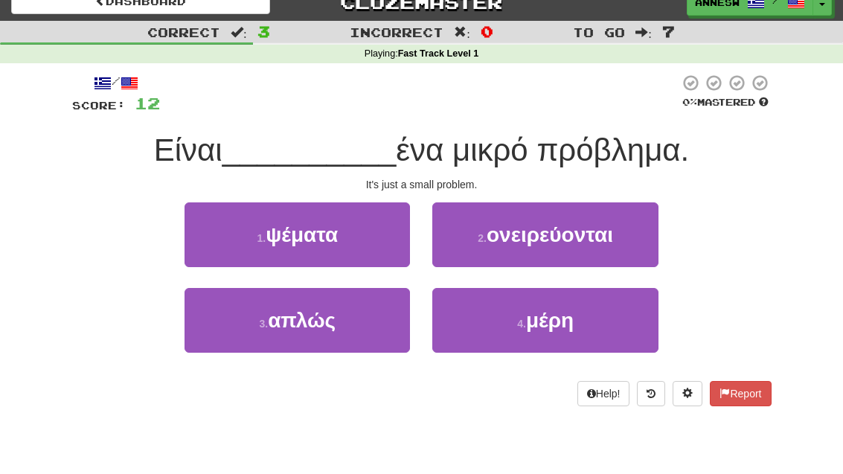
click at [323, 323] on span "απλώς" at bounding box center [302, 320] width 68 height 23
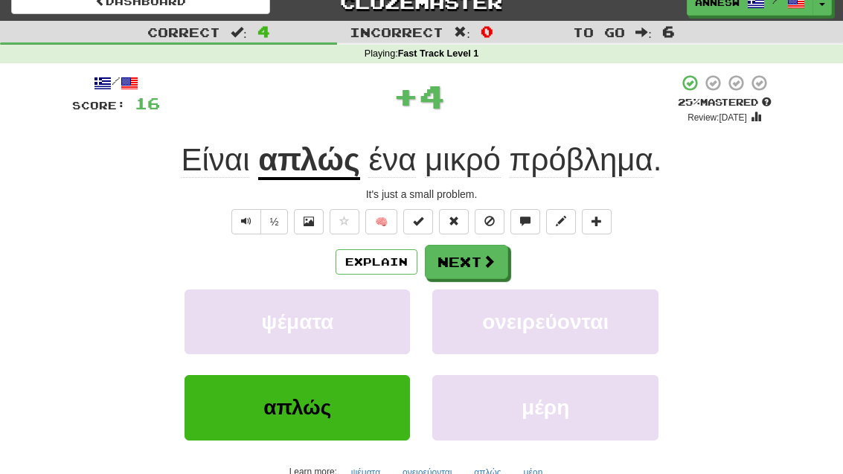
click at [466, 268] on button "Next" at bounding box center [466, 262] width 83 height 34
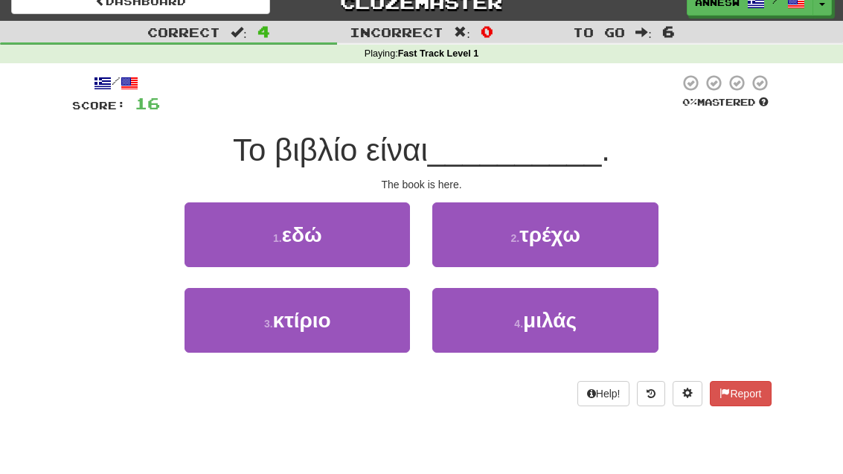
click at [332, 248] on button "1 . εδώ" at bounding box center [296, 234] width 225 height 65
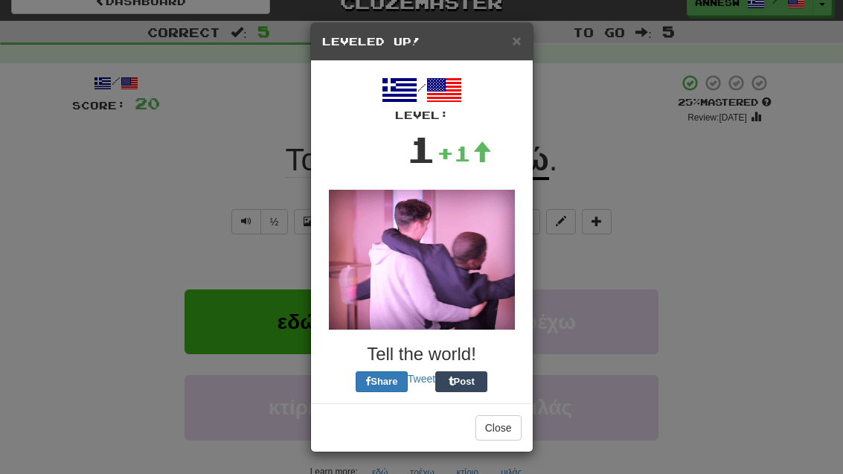
click at [473, 260] on img at bounding box center [422, 260] width 186 height 140
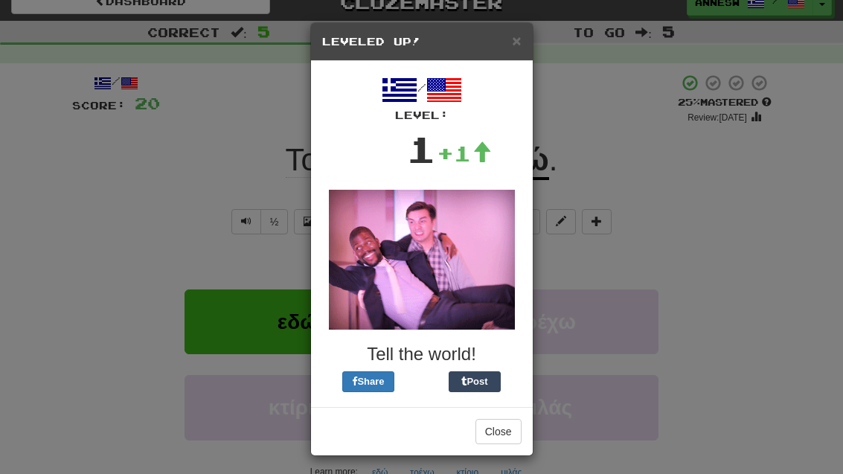
click at [697, 154] on div "× Leveled Up! / Level: 1 +1 Tell the world! Share Post Close" at bounding box center [421, 237] width 843 height 474
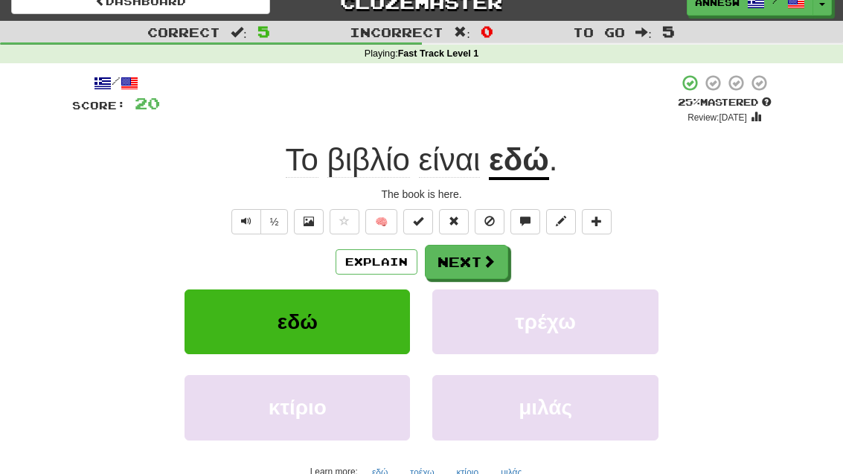
click at [467, 260] on button "Next" at bounding box center [466, 262] width 83 height 34
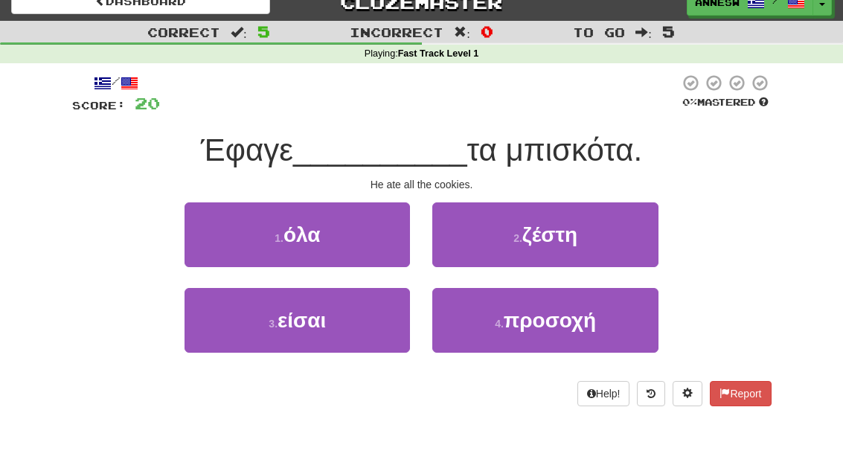
click at [337, 247] on button "1 . όλα" at bounding box center [296, 234] width 225 height 65
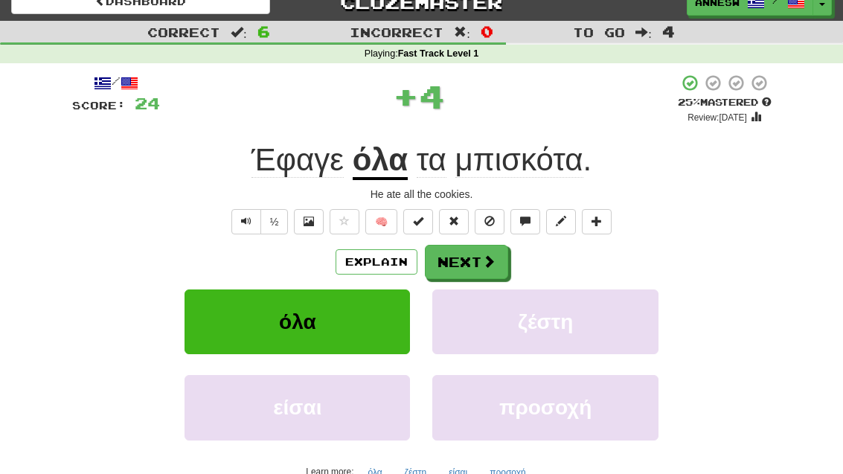
click at [480, 254] on button "Next" at bounding box center [466, 262] width 83 height 34
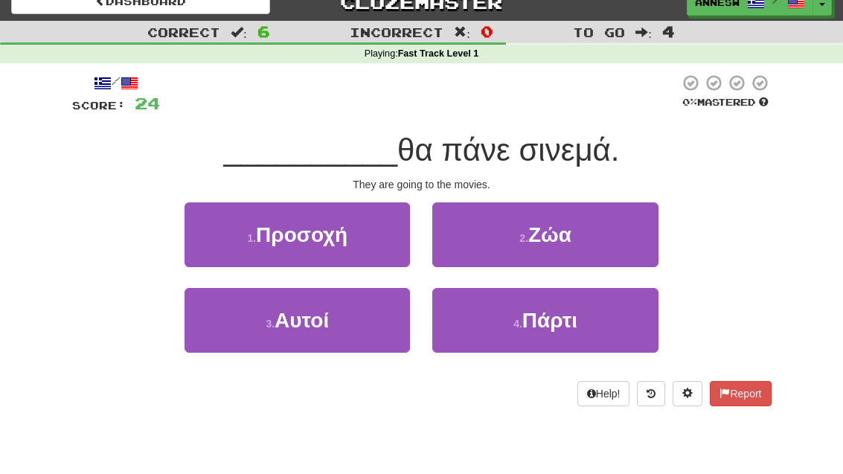
click at [318, 330] on span "Αυτοί" at bounding box center [301, 320] width 54 height 23
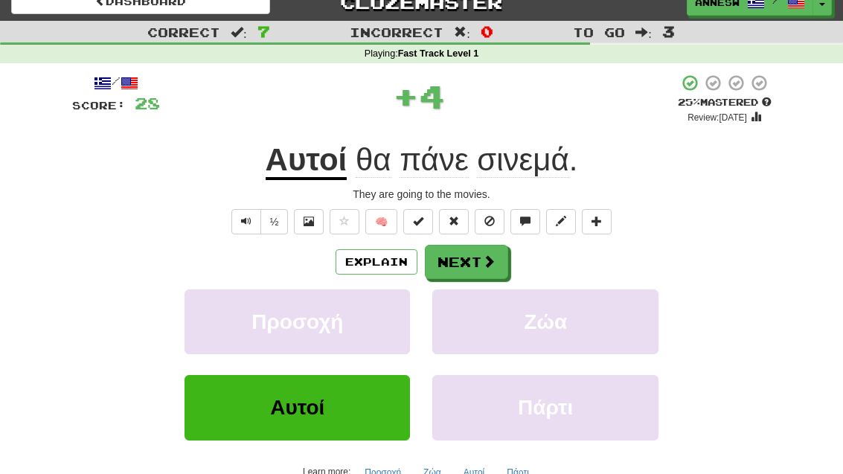
click at [471, 248] on button "Next" at bounding box center [466, 262] width 83 height 34
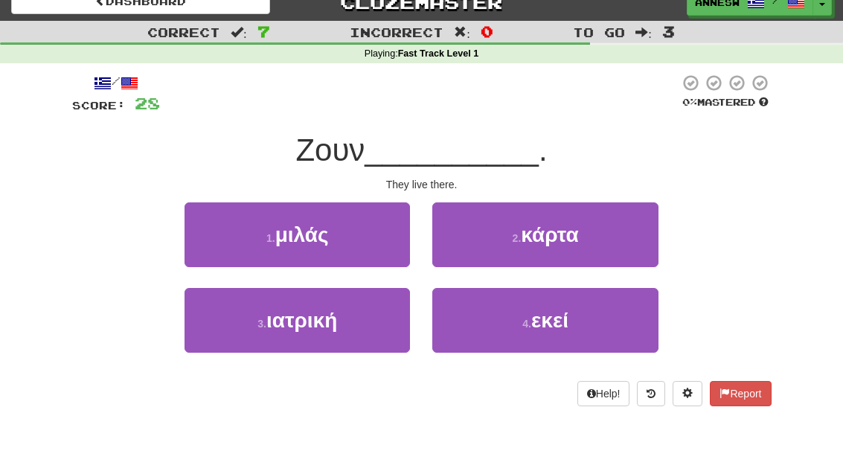
click at [541, 316] on span "εκεί" at bounding box center [549, 320] width 37 height 23
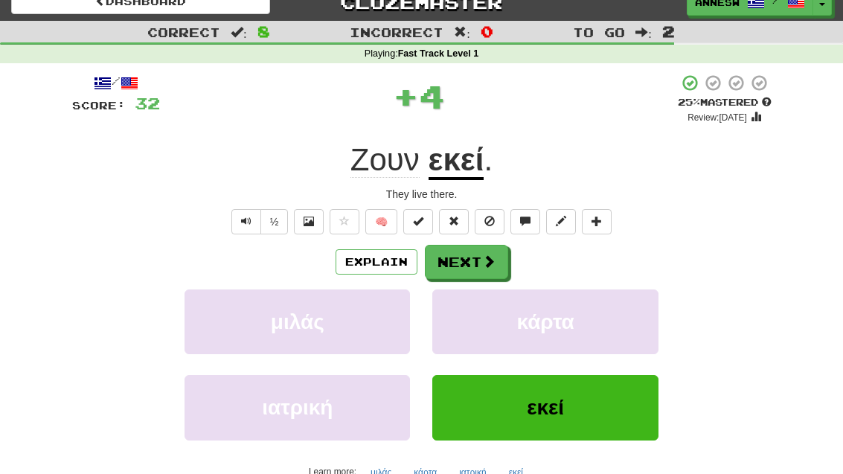
click at [471, 259] on button "Next" at bounding box center [466, 262] width 83 height 34
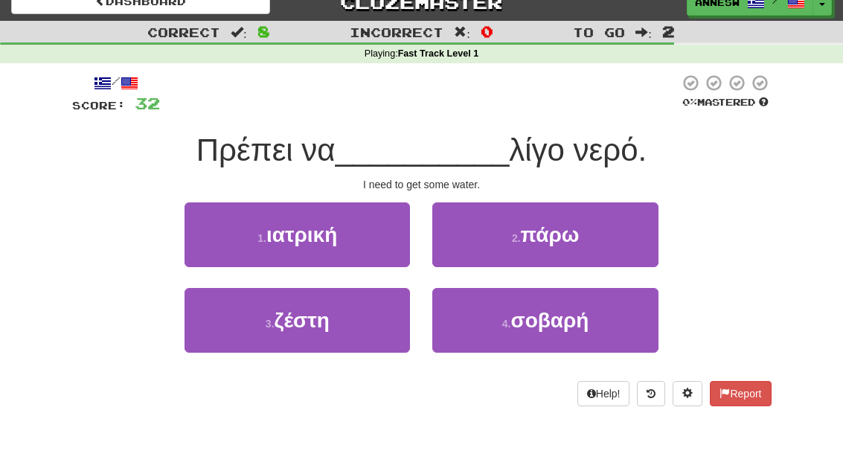
click at [549, 241] on span "πάρω" at bounding box center [550, 234] width 59 height 23
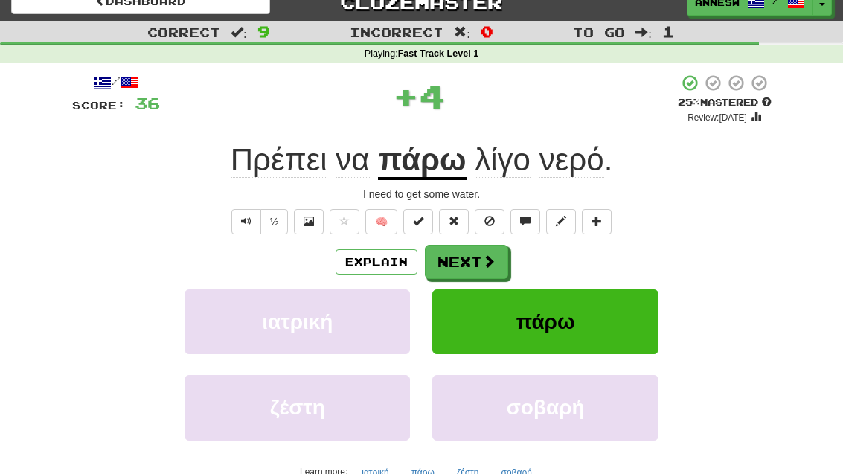
click at [473, 261] on button "Next" at bounding box center [466, 262] width 83 height 34
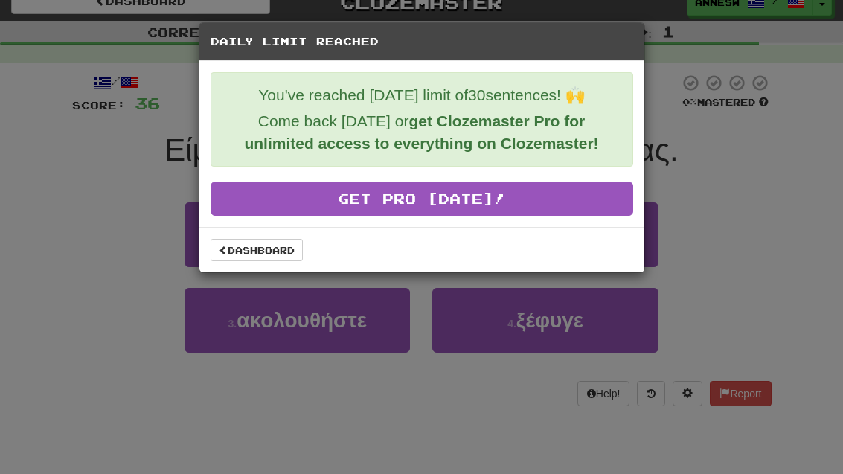
click at [744, 211] on div "Daily Limit Reached You've reached today's limit of 30 sentences! 🙌 Come back t…" at bounding box center [421, 237] width 843 height 474
click at [743, 197] on div "Daily Limit Reached You've reached today's limit of 30 sentences! 🙌 Come back t…" at bounding box center [421, 237] width 843 height 474
click at [453, 459] on div "Daily Limit Reached You've reached today's limit of 30 sentences! 🙌 Come back t…" at bounding box center [421, 237] width 843 height 474
click at [259, 273] on div "Daily Limit Reached You've reached today's limit of 30 sentences! 🙌 Come back t…" at bounding box center [422, 147] width 446 height 251
click at [277, 248] on link "Dashboard" at bounding box center [256, 250] width 92 height 22
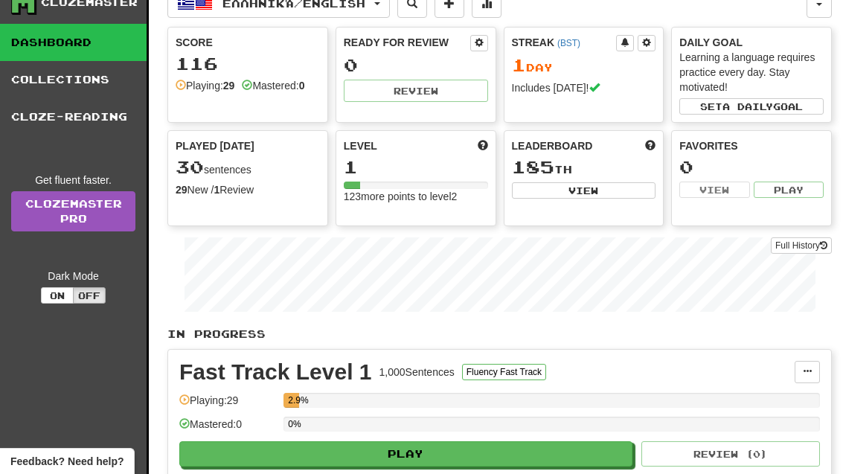
scroll to position [47, 0]
